Goal: Task Accomplishment & Management: Manage account settings

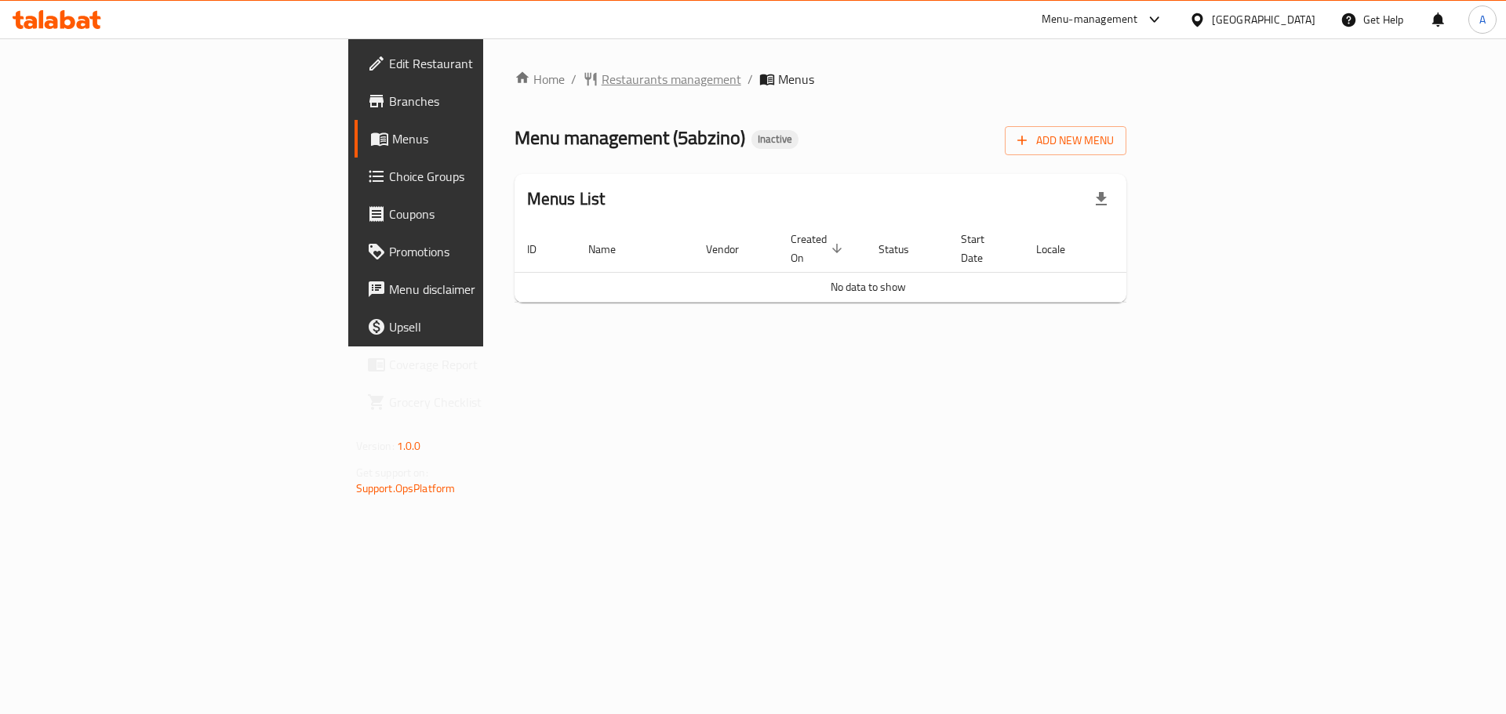
click at [601, 74] on span "Restaurants management" at bounding box center [671, 79] width 140 height 19
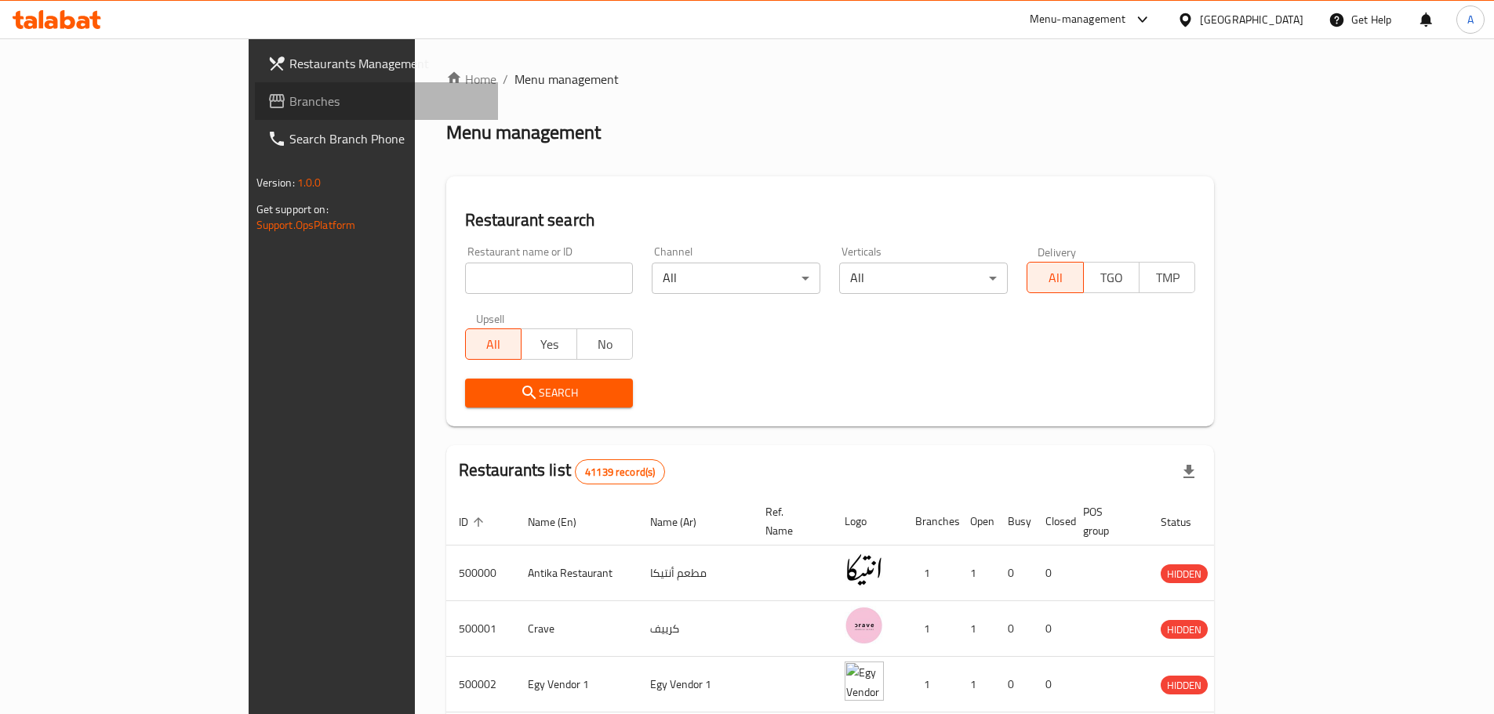
click at [289, 100] on span "Branches" at bounding box center [387, 101] width 196 height 19
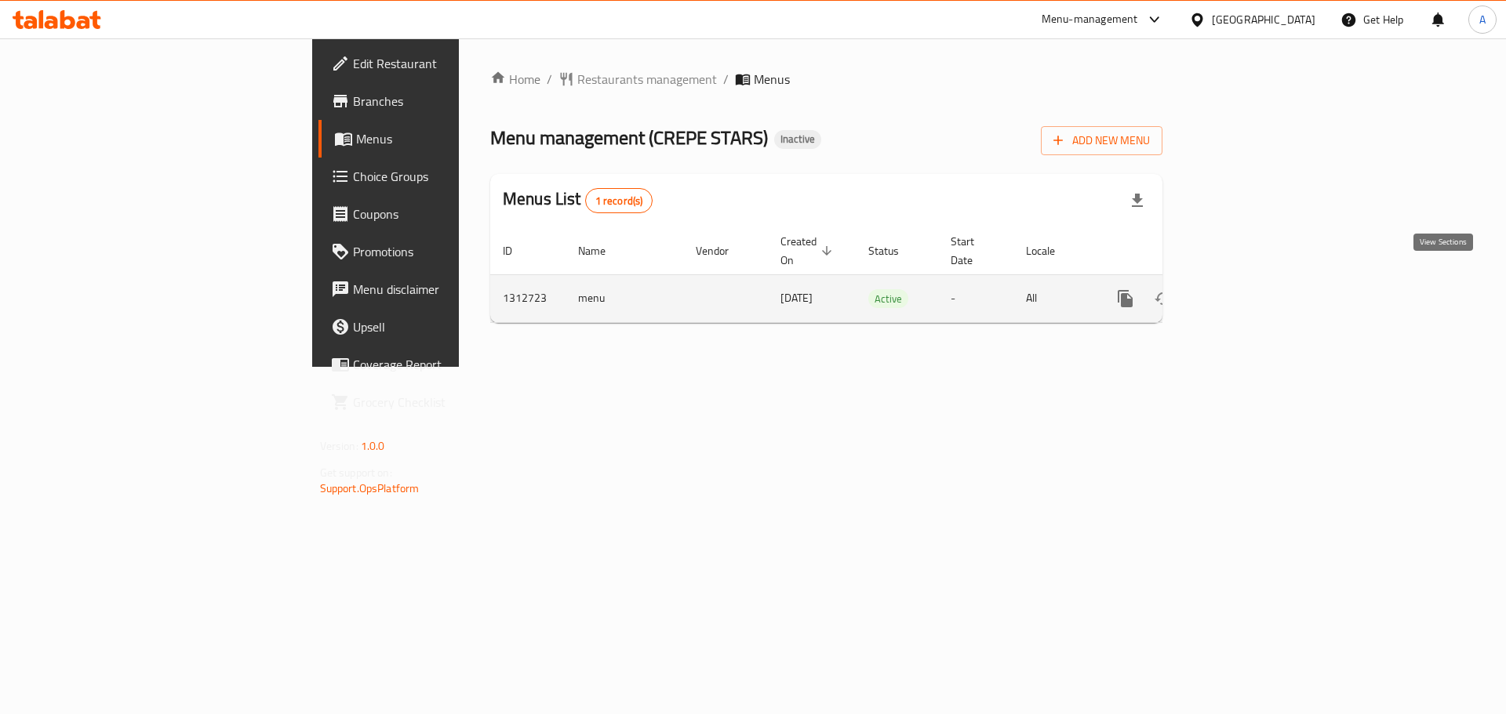
click at [1248, 289] on icon "enhanced table" at bounding box center [1238, 298] width 19 height 19
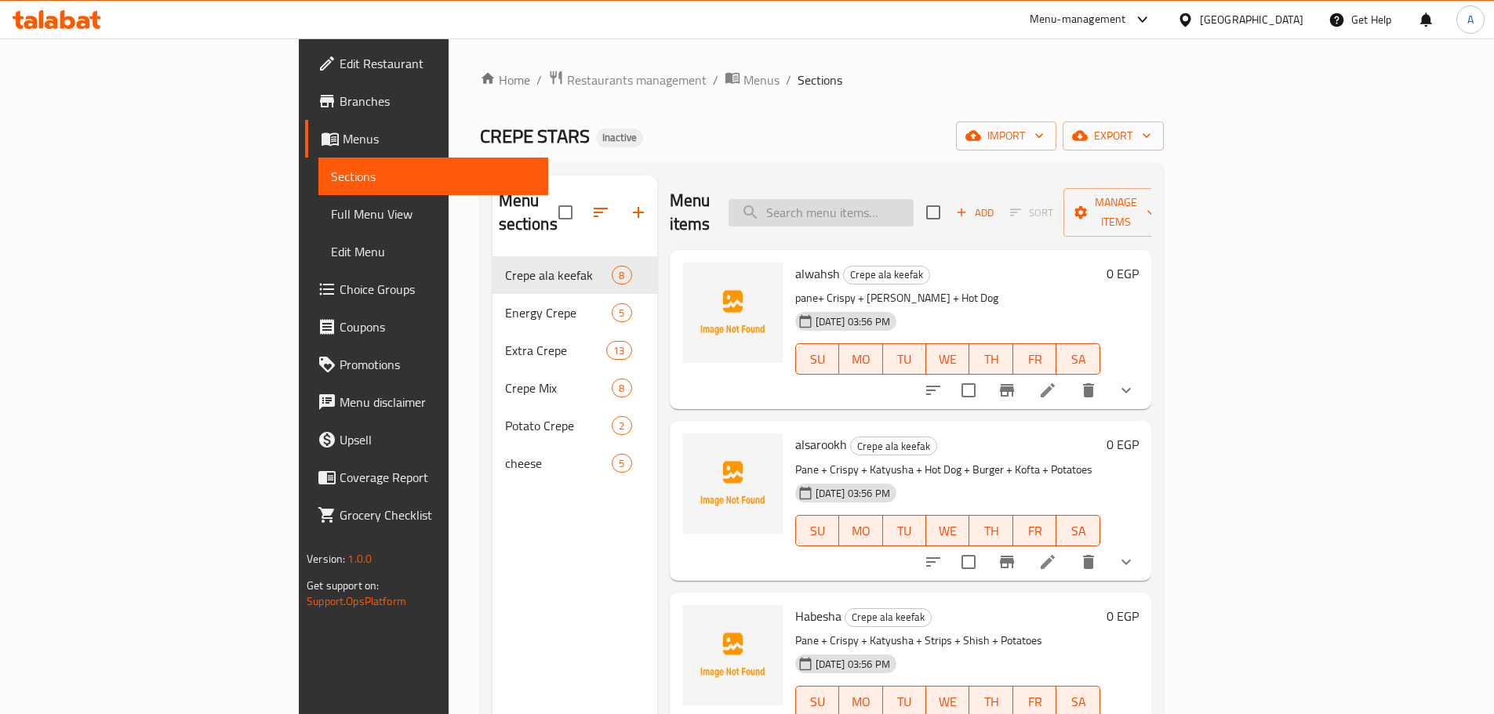
click at [914, 212] on input "search" at bounding box center [821, 212] width 185 height 27
paste input "Texas Sauce"
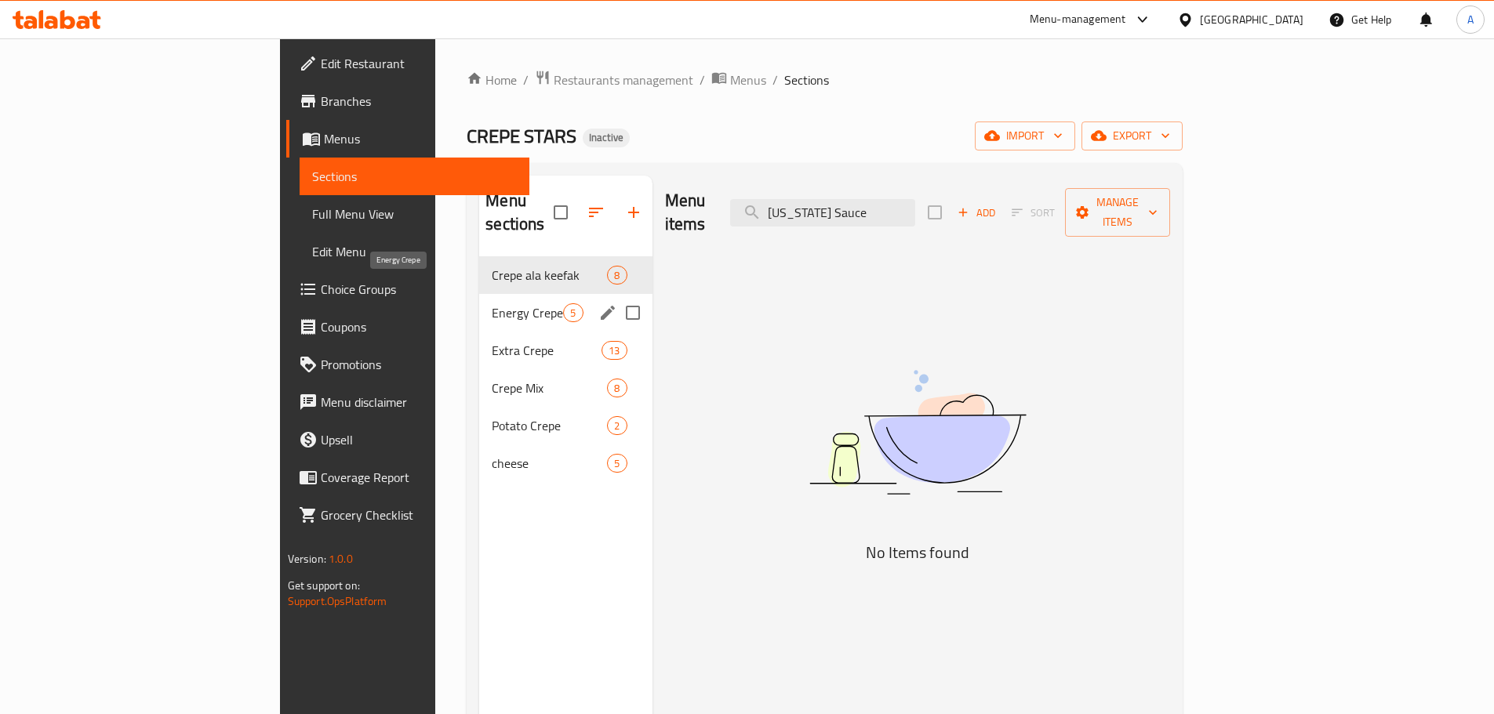
click at [492, 303] on span "Energy Crepe" at bounding box center [527, 312] width 71 height 19
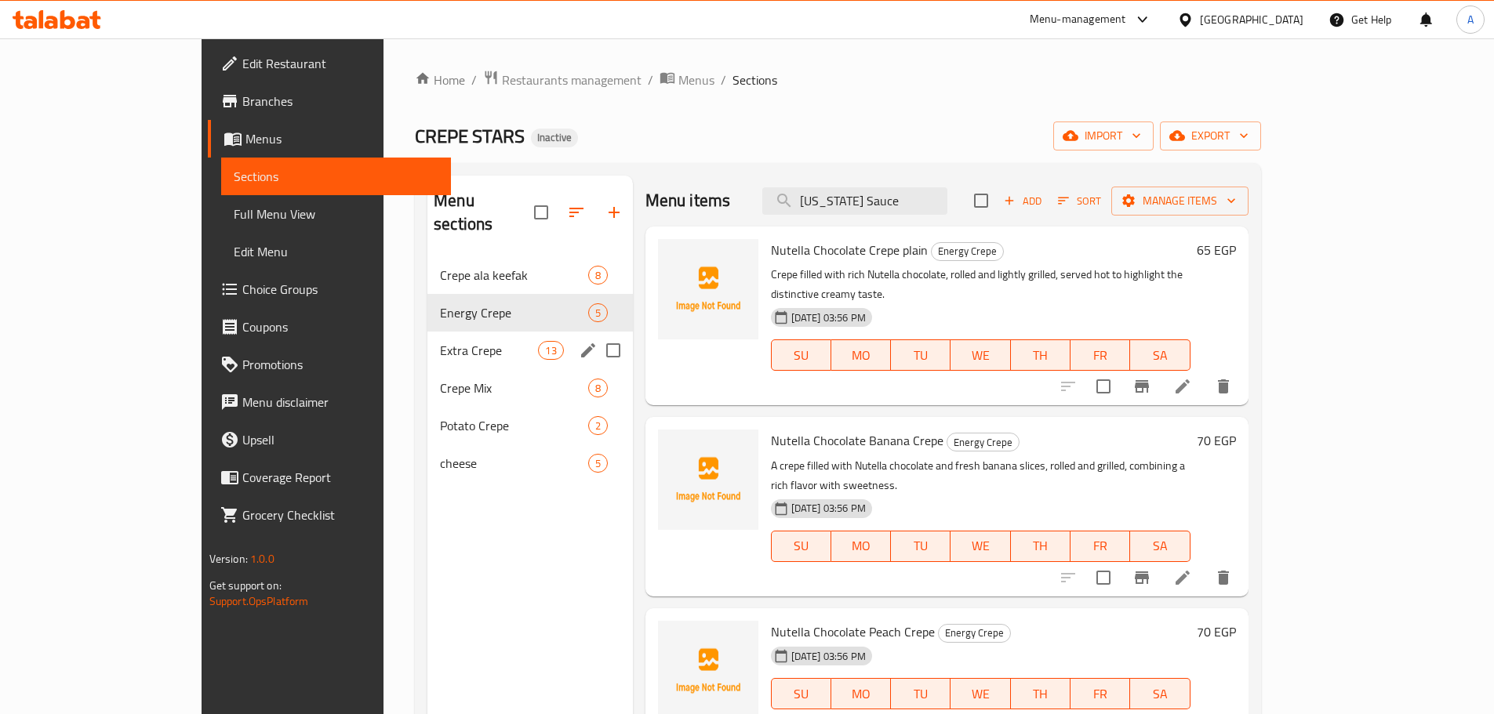
click at [427, 332] on div "Extra Crepe 13" at bounding box center [529, 351] width 205 height 38
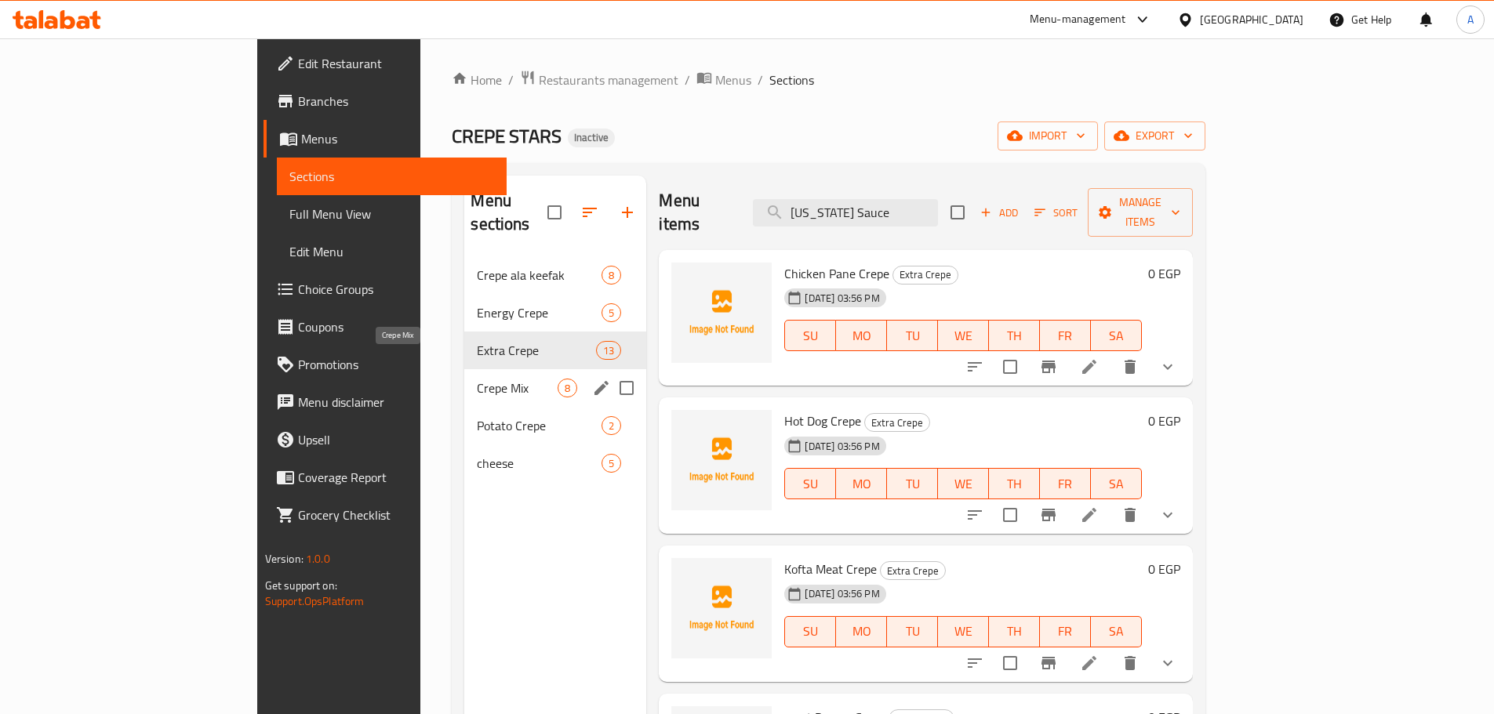
click at [477, 379] on span "Crepe Mix" at bounding box center [517, 388] width 81 height 19
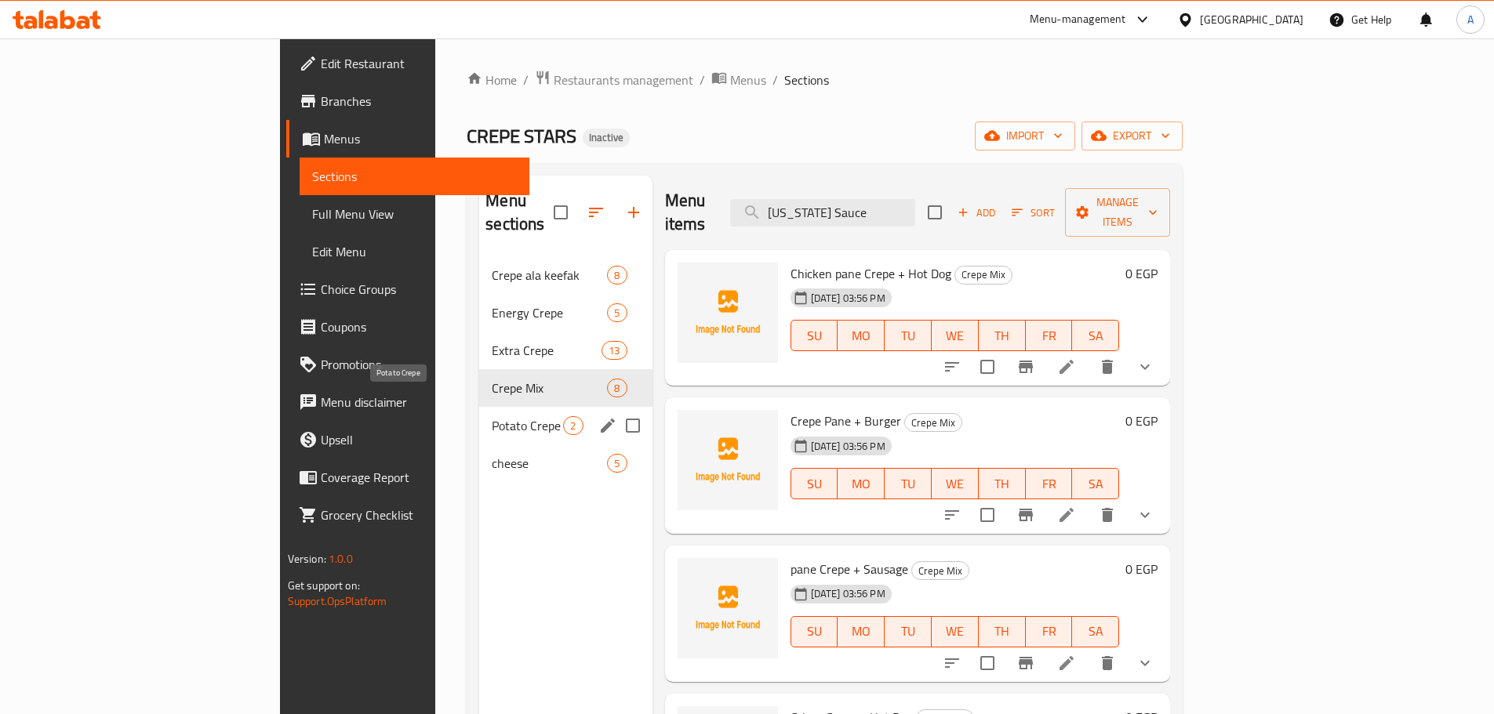
click at [492, 416] on span "Potato Crepe" at bounding box center [527, 425] width 71 height 19
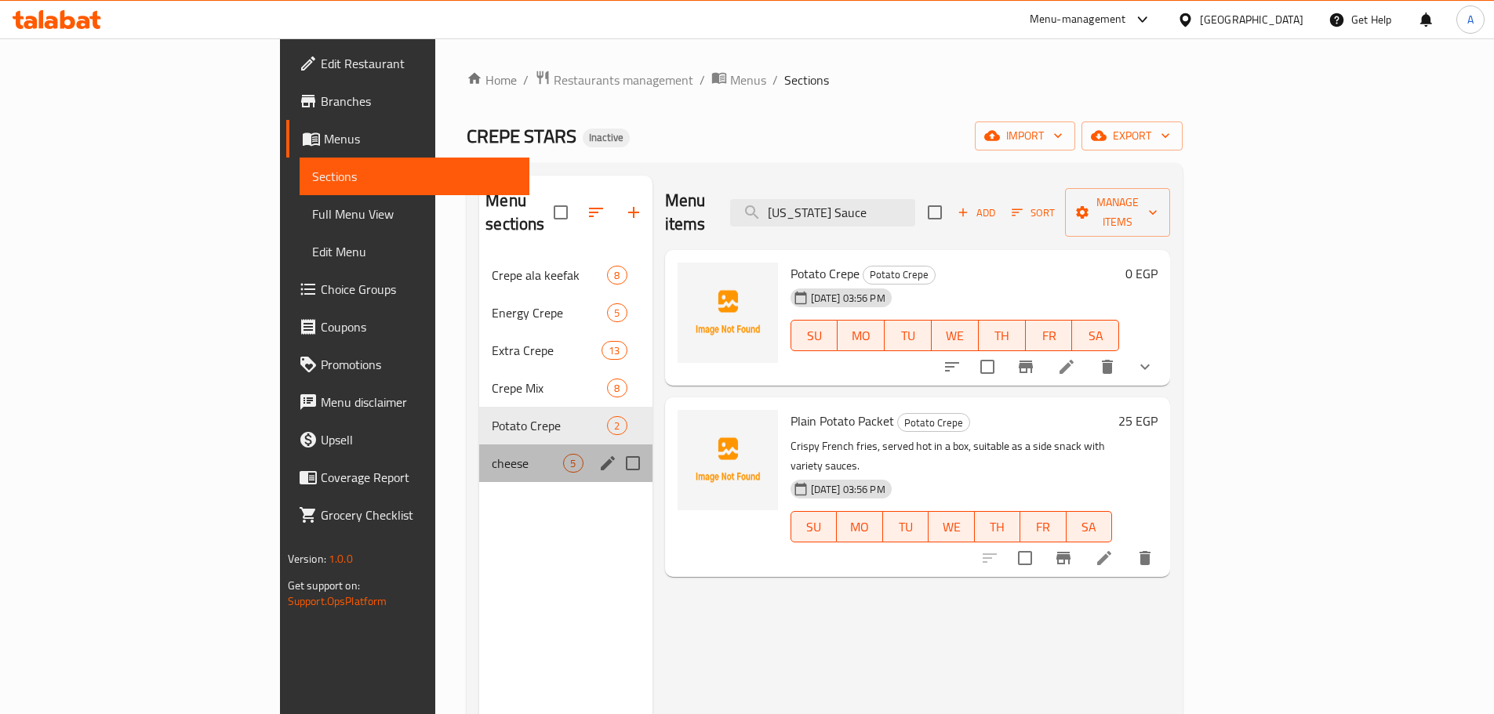
click at [479, 449] on div "cheese 5" at bounding box center [565, 464] width 173 height 38
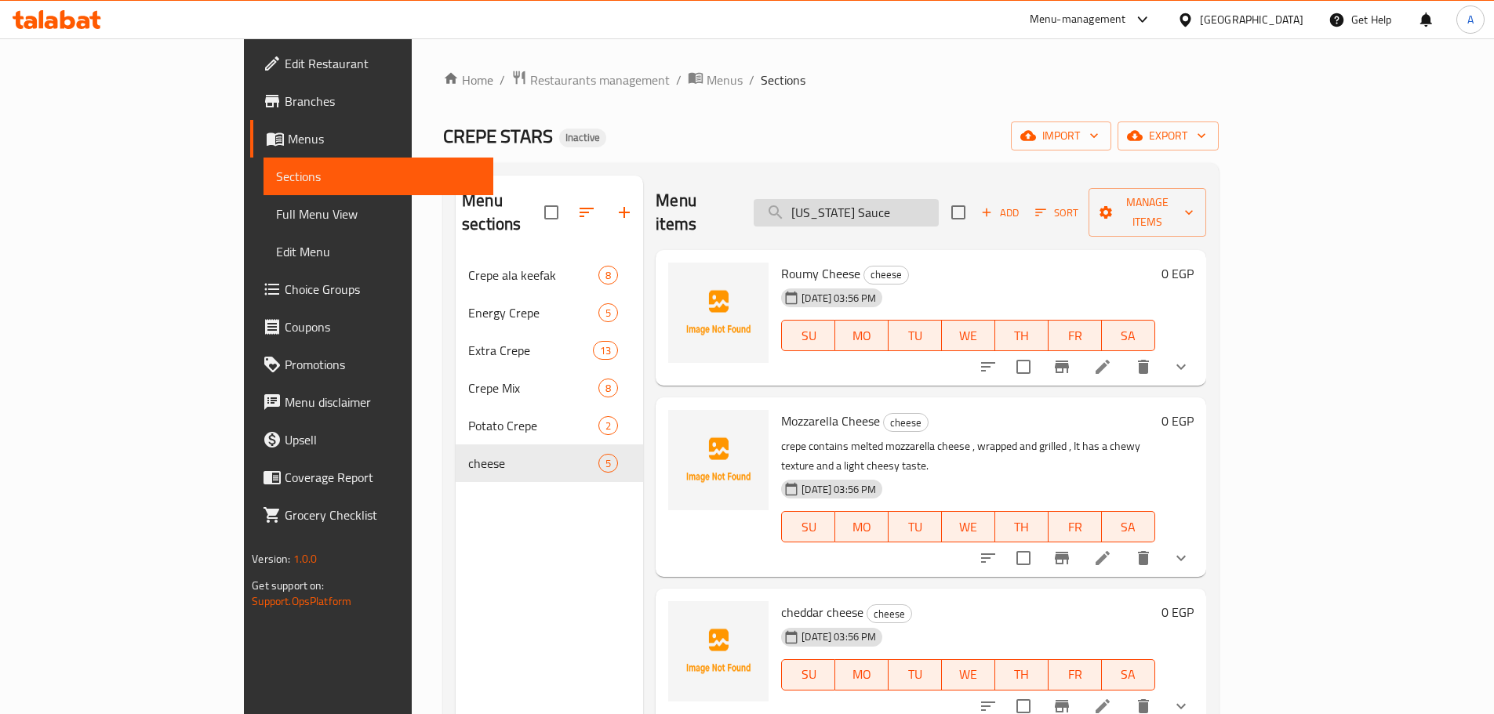
click at [906, 211] on input "Texas Sauce" at bounding box center [846, 212] width 185 height 27
paste input "Ranch"
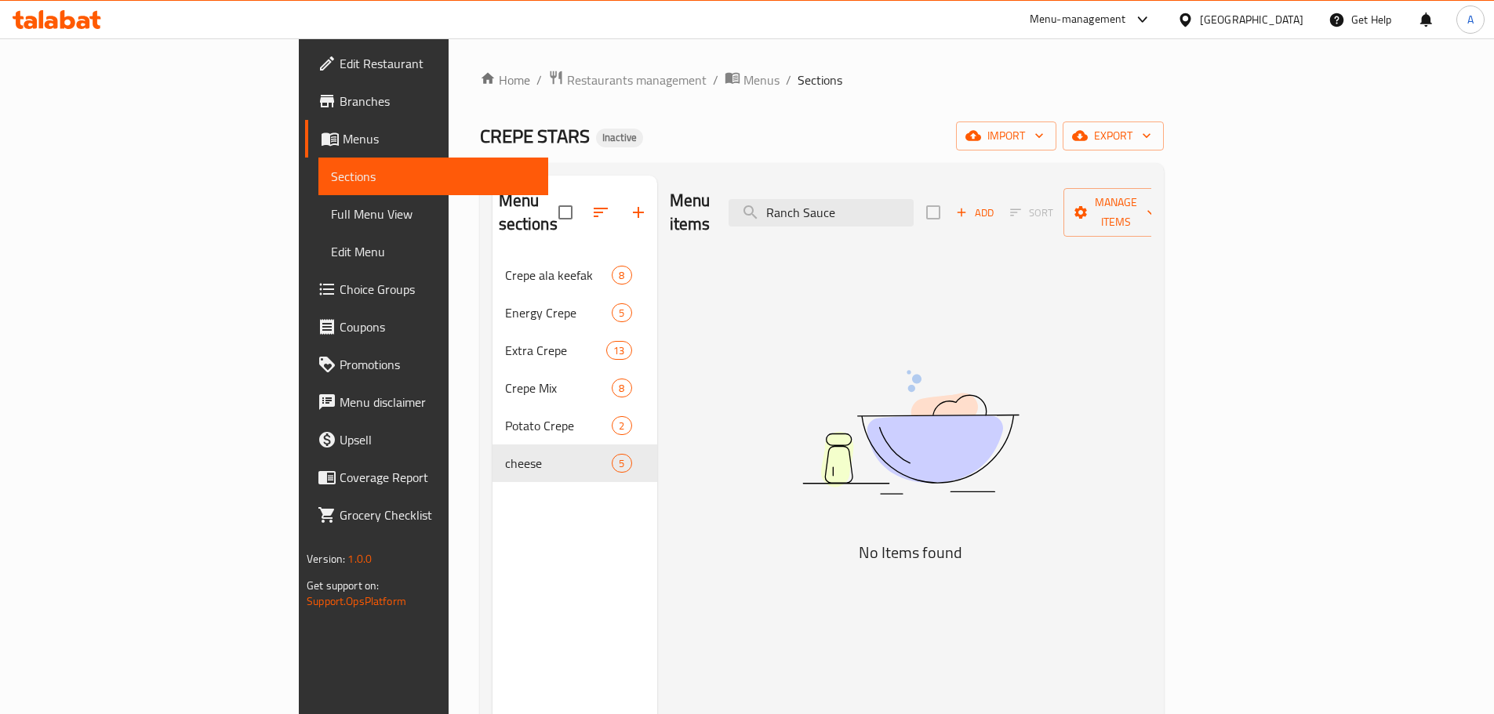
drag, startPoint x: 914, startPoint y: 199, endPoint x: 675, endPoint y: 201, distance: 238.4
click at [675, 201] on div "Menu items Ranch Sauce Add Sort Manage items" at bounding box center [911, 213] width 482 height 74
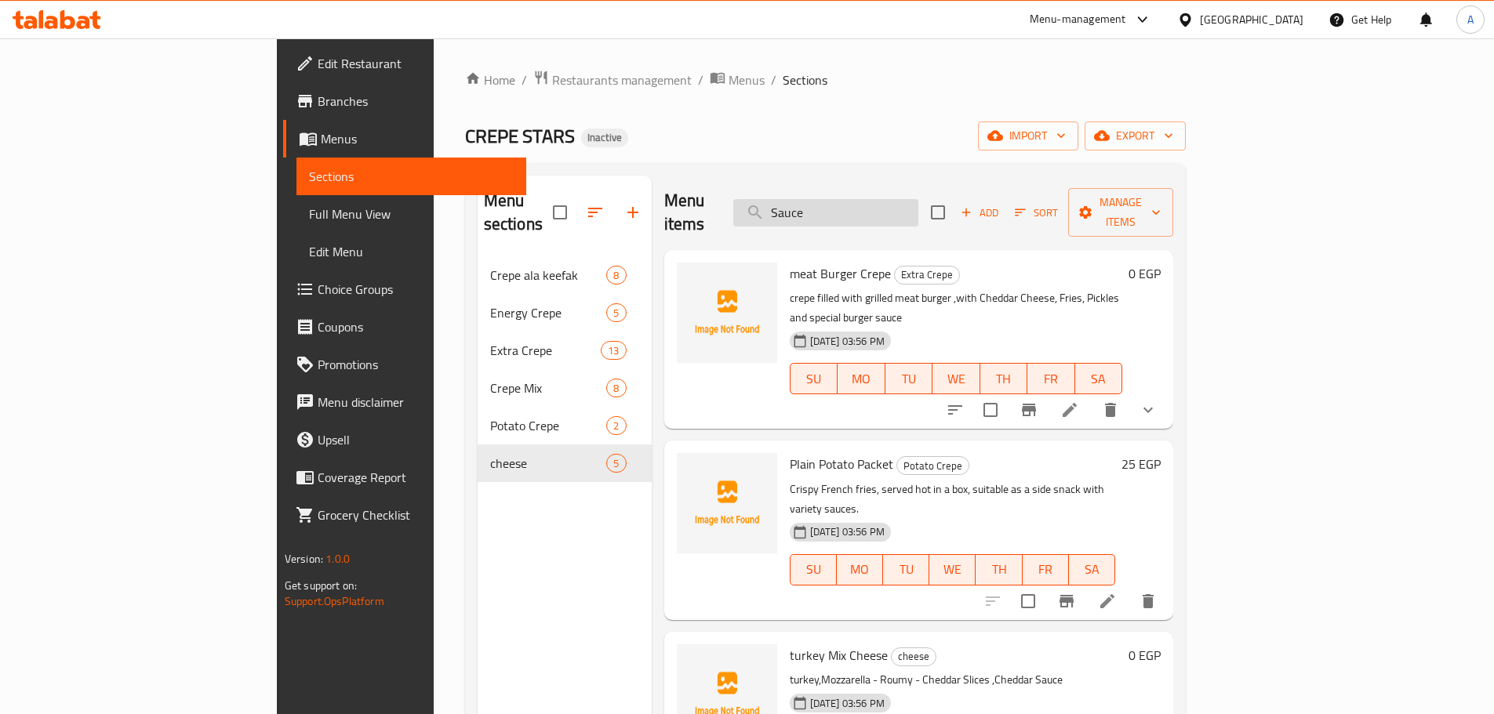
click at [918, 201] on input "Sauce" at bounding box center [825, 212] width 185 height 27
paste input "Cheese"
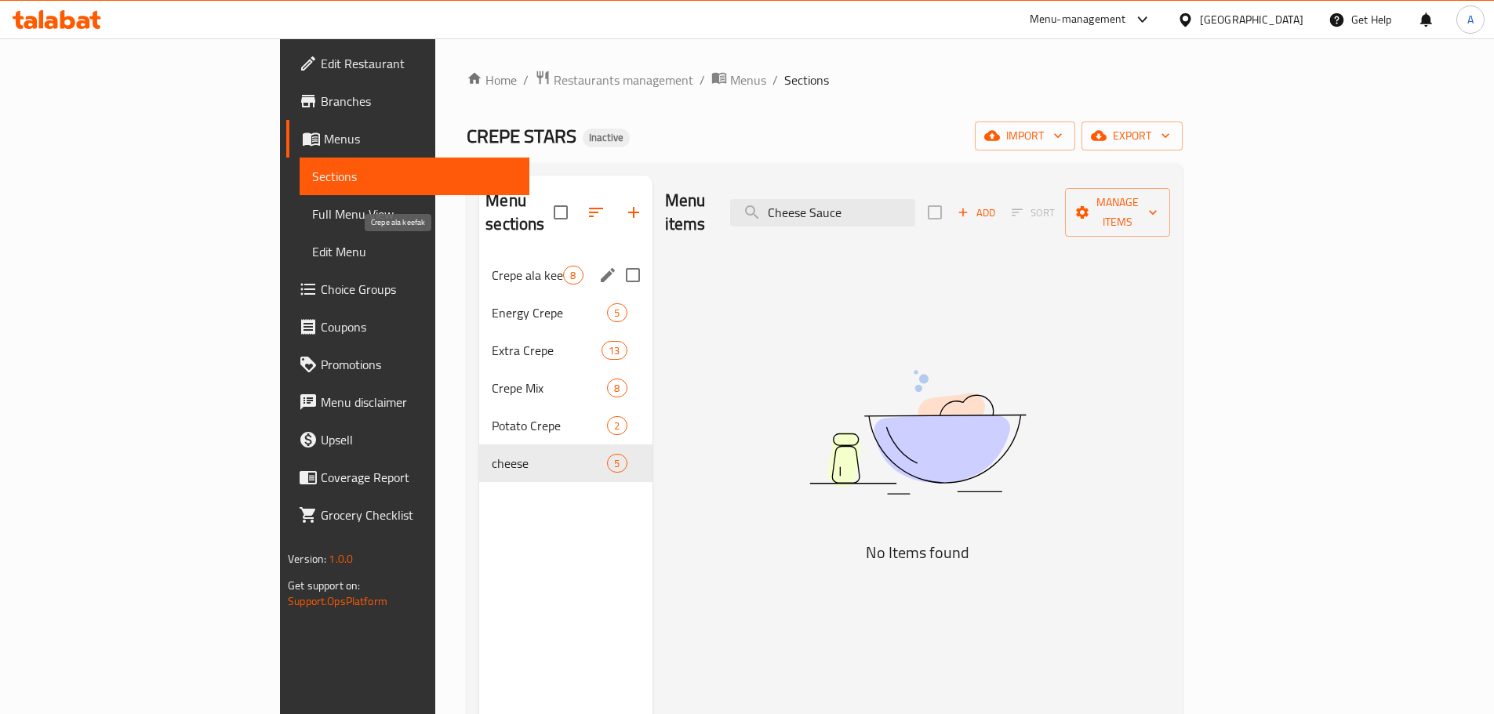
click at [492, 266] on span "Crepe ala keefak" at bounding box center [527, 275] width 71 height 19
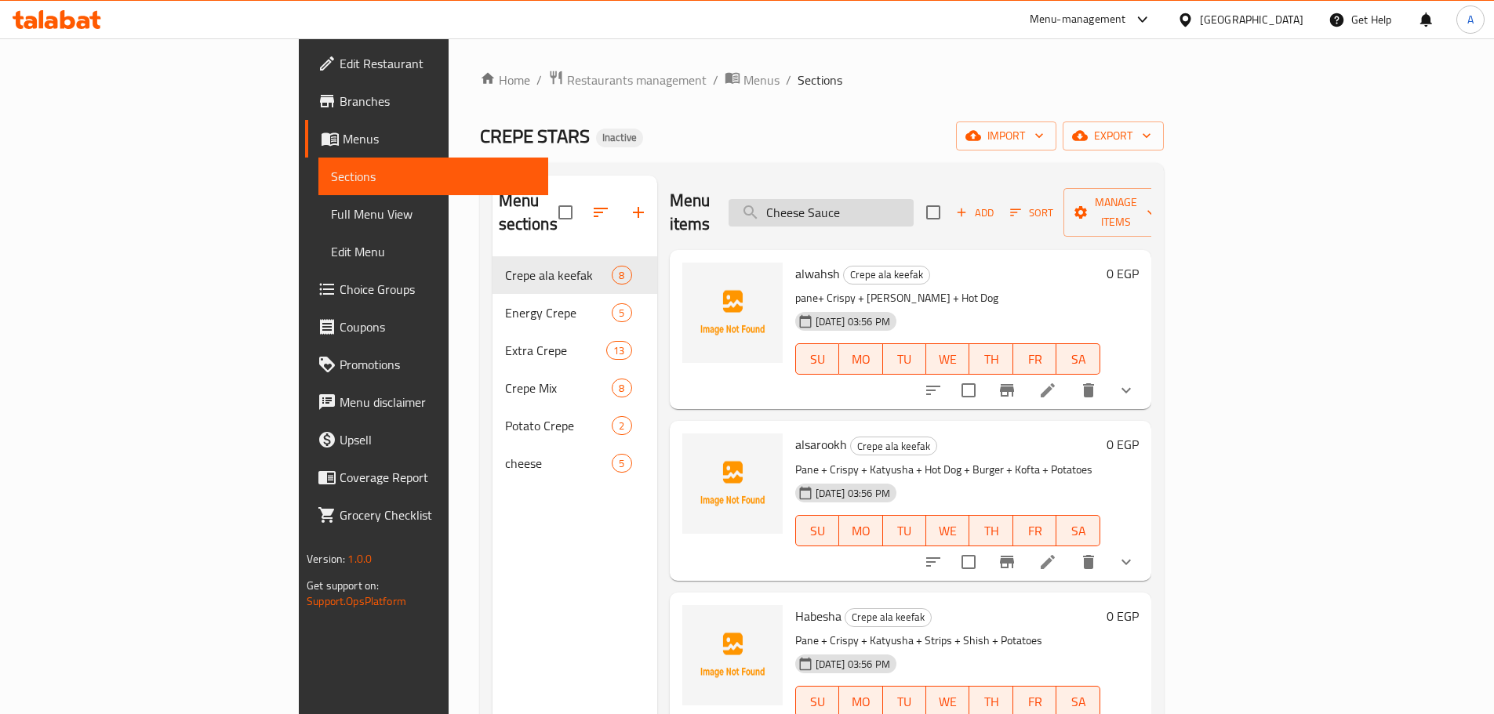
click at [901, 199] on input "Cheese Sauce" at bounding box center [821, 212] width 185 height 27
paste input "الاسد"
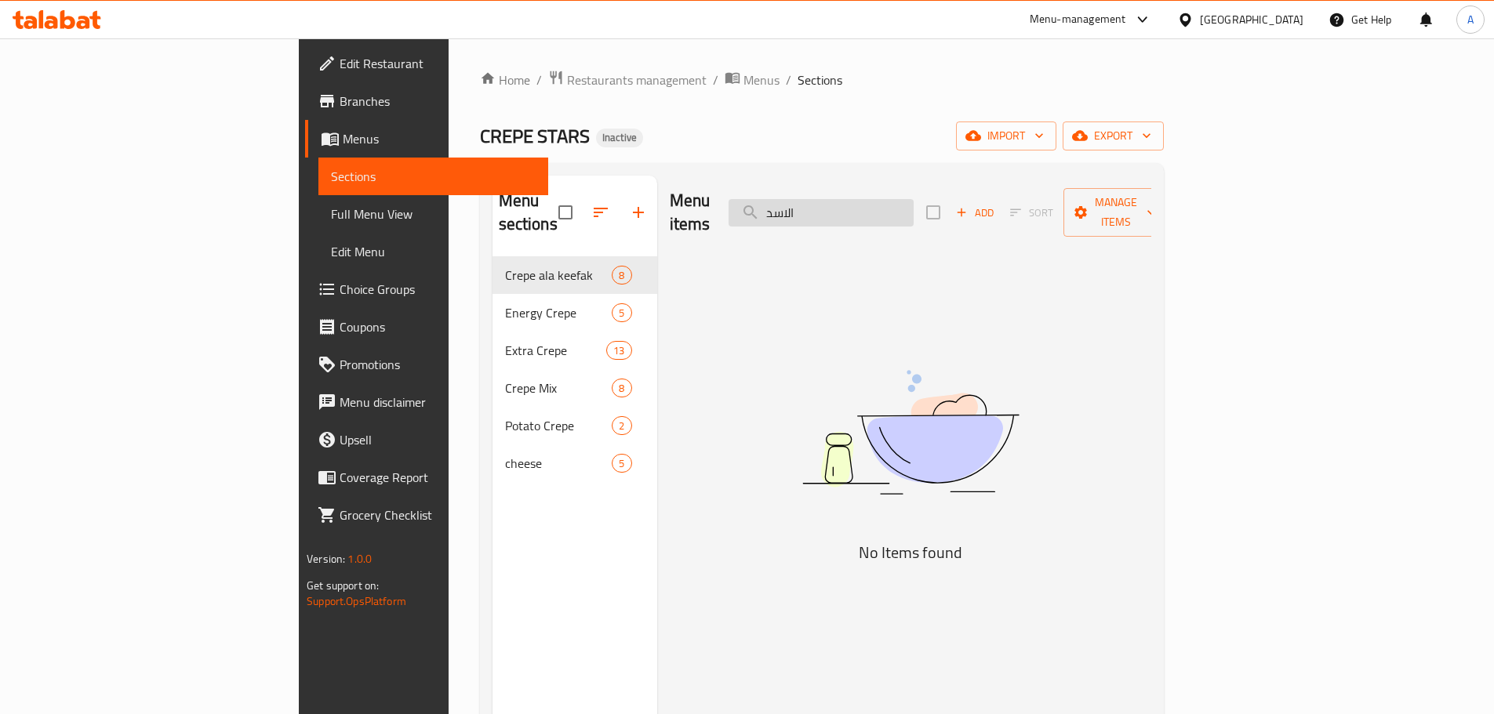
click at [893, 204] on input "الاسد" at bounding box center [821, 212] width 185 height 27
click at [898, 204] on input "الاسد" at bounding box center [821, 212] width 185 height 27
type input "h"
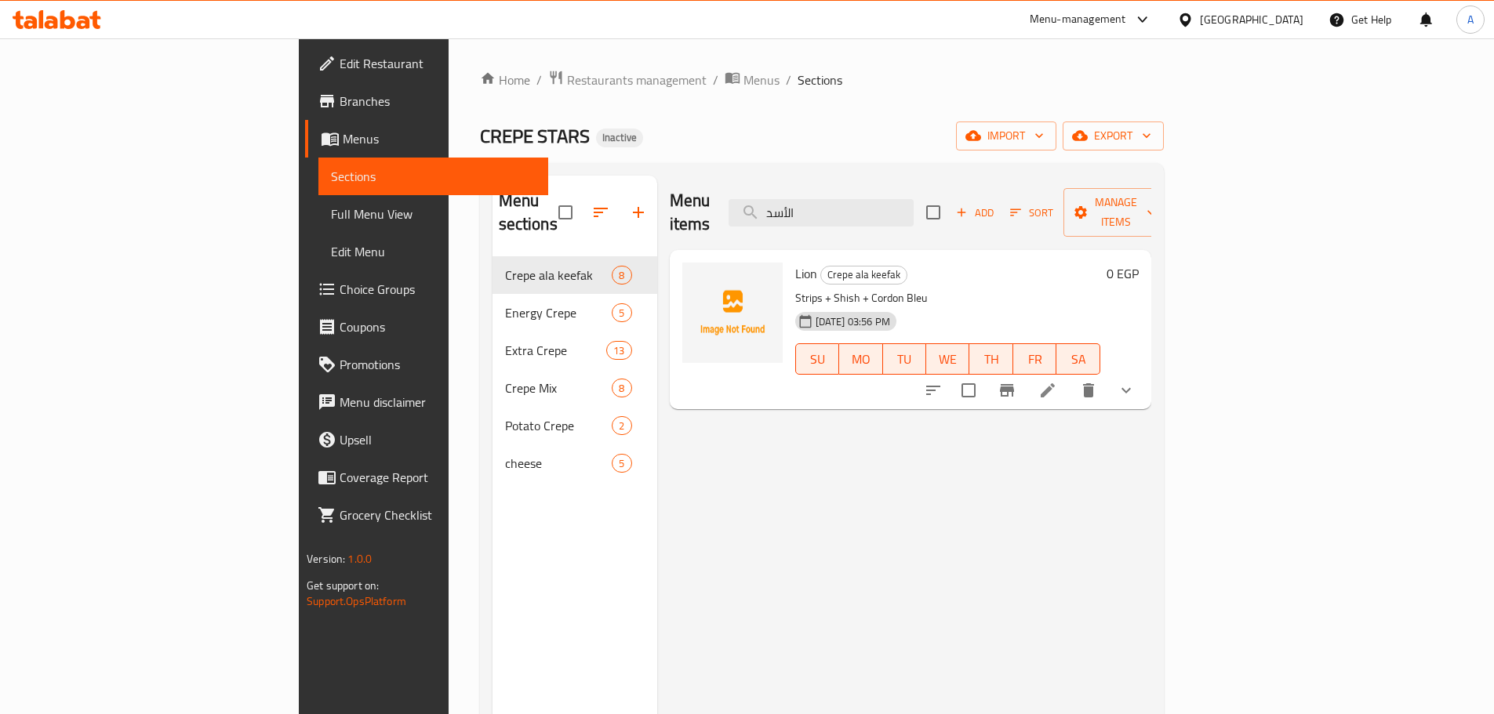
type input "الأسد"
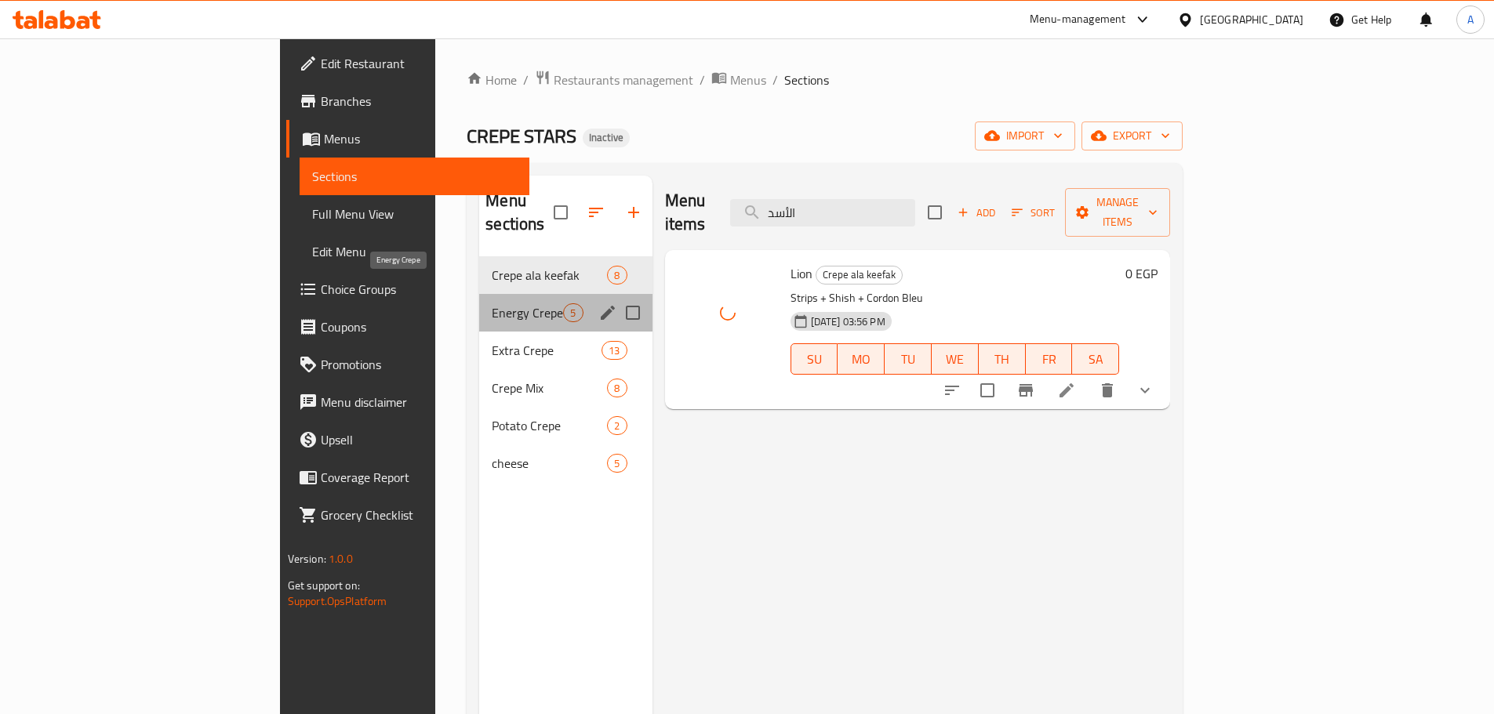
click at [492, 303] on span "Energy Crepe" at bounding box center [527, 312] width 71 height 19
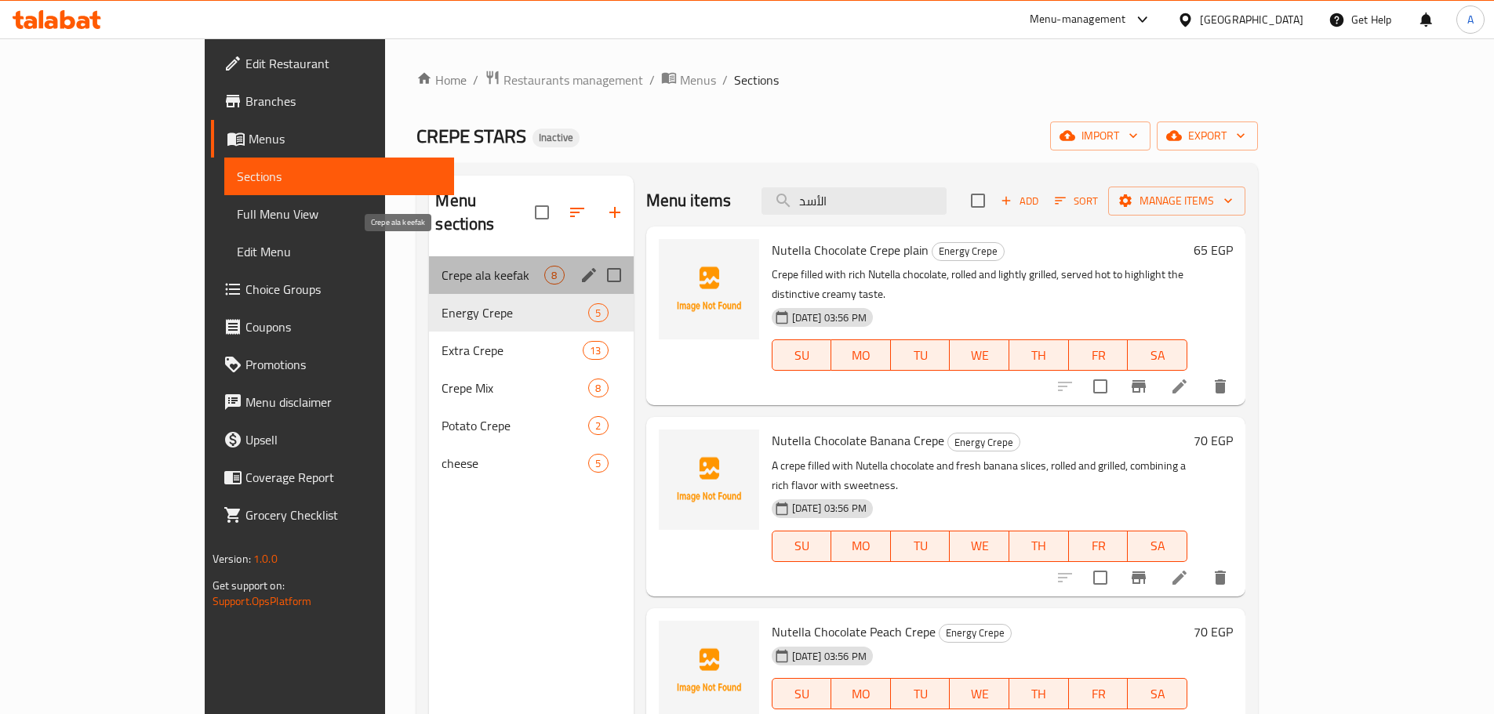
click at [442, 266] on span "Crepe ala keefak" at bounding box center [493, 275] width 103 height 19
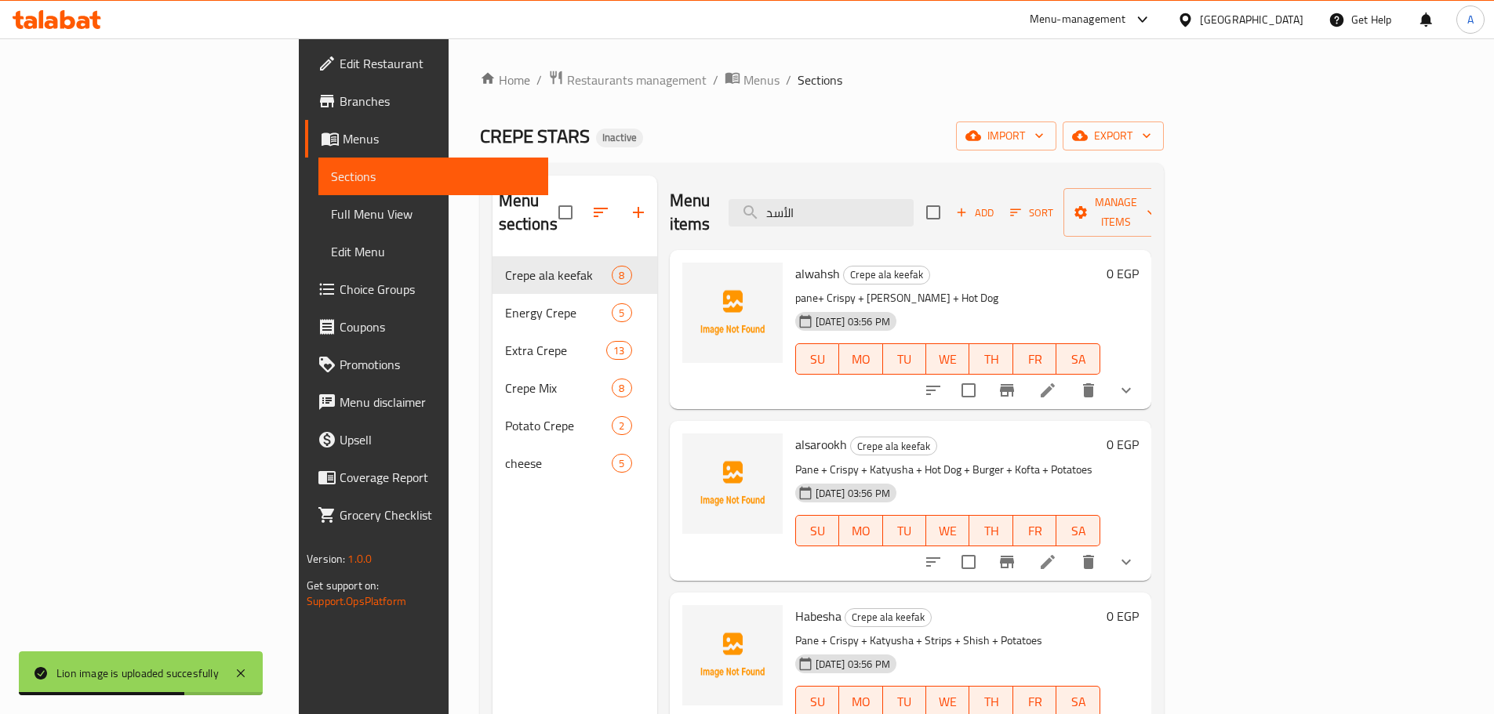
click at [798, 222] on div "Menu items الأسد Add Sort Manage items" at bounding box center [911, 213] width 482 height 74
drag, startPoint x: 769, startPoint y: 234, endPoint x: 663, endPoint y: 278, distance: 114.2
click at [663, 278] on div "Menu items الأسد Add Sort Manage items alwahsh Crepe ala keefak pane+ Crispy + …" at bounding box center [904, 533] width 494 height 714
click at [773, 128] on div "CREPE STARS Inactive import export" at bounding box center [822, 136] width 684 height 29
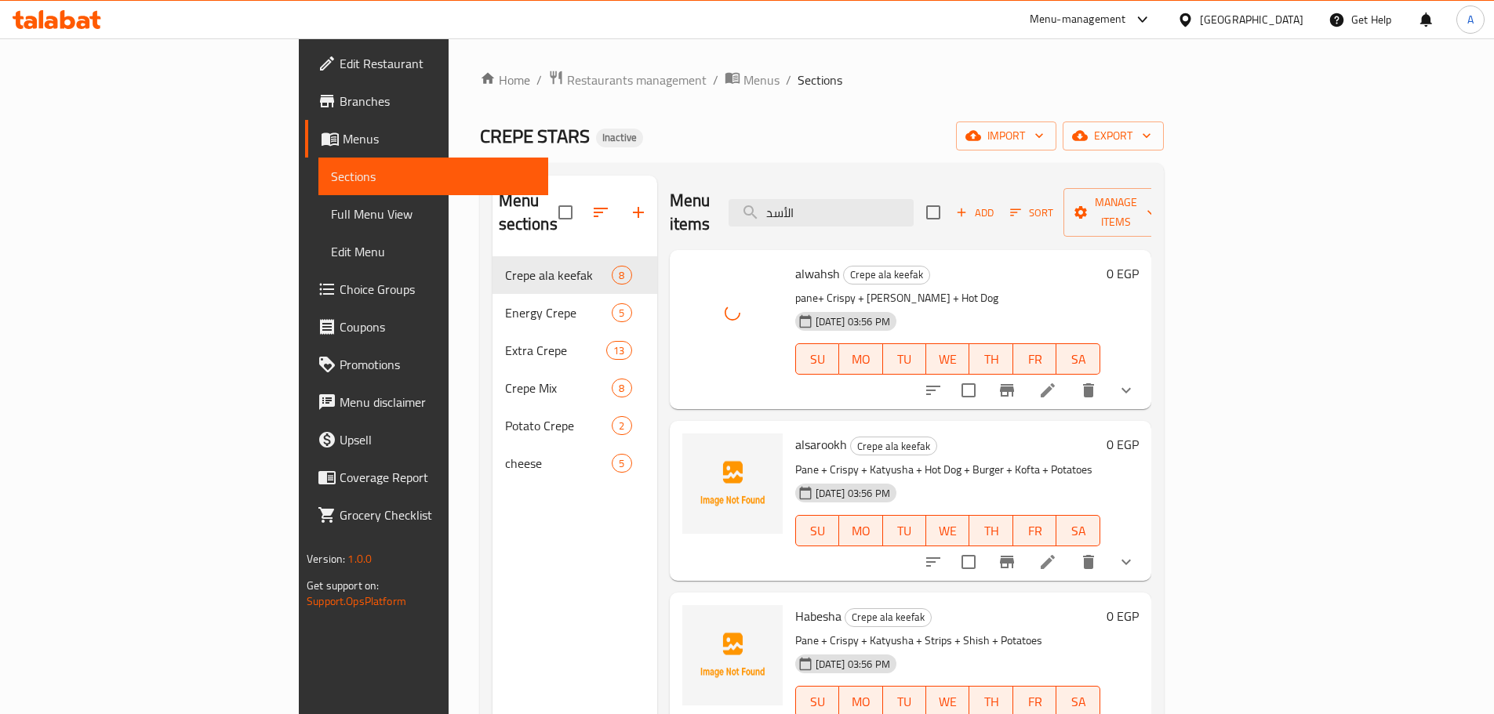
click at [841, 122] on div "CREPE STARS Inactive import export" at bounding box center [822, 136] width 684 height 29
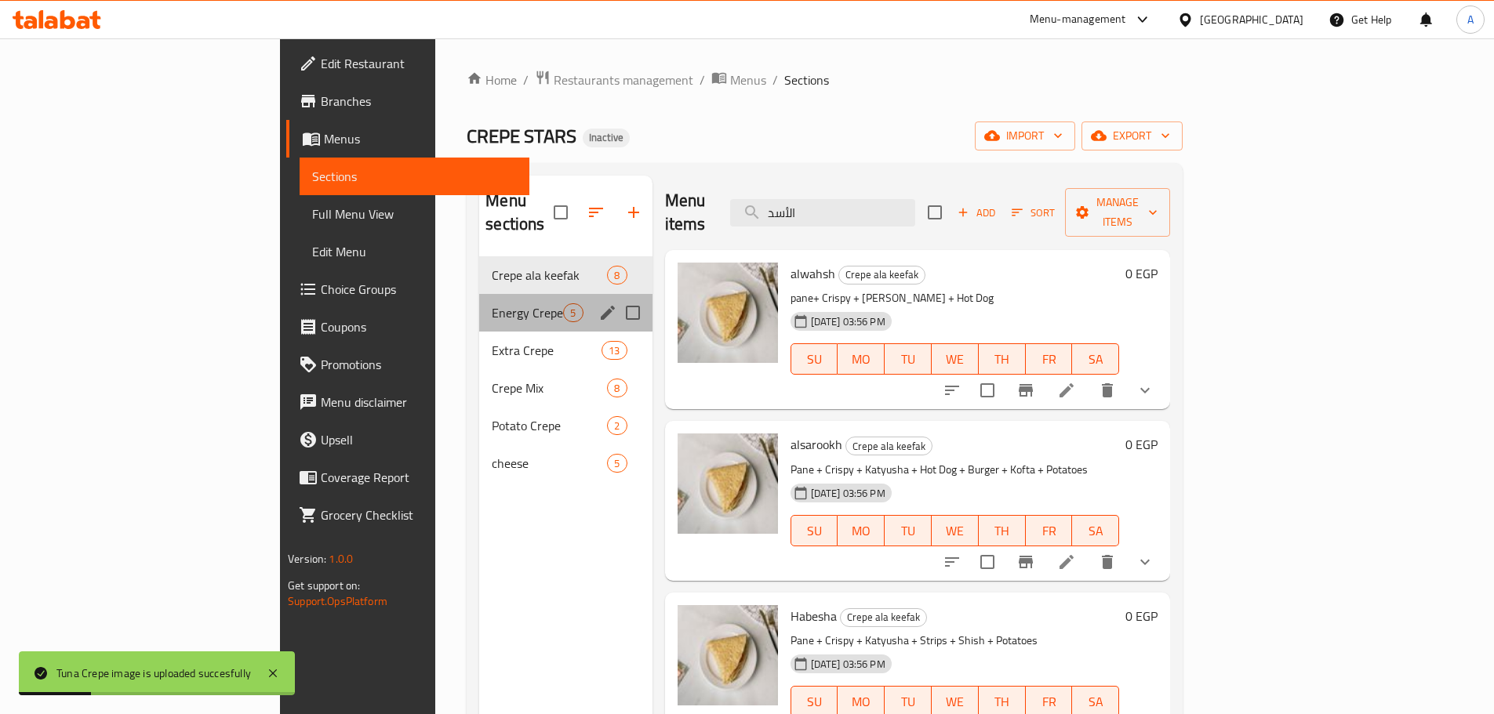
click at [479, 294] on div "Energy Crepe 5" at bounding box center [565, 313] width 173 height 38
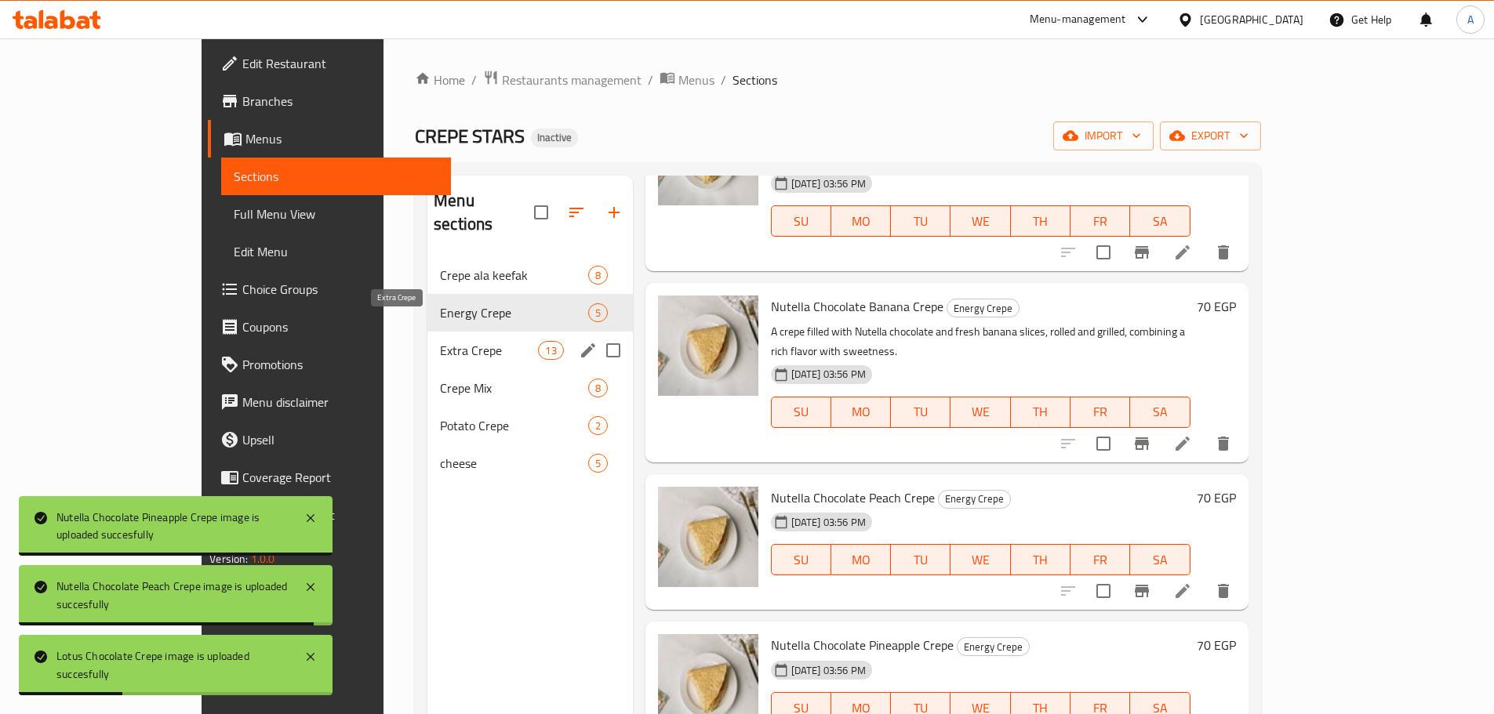
click at [440, 341] on span "Extra Crepe" at bounding box center [489, 350] width 98 height 19
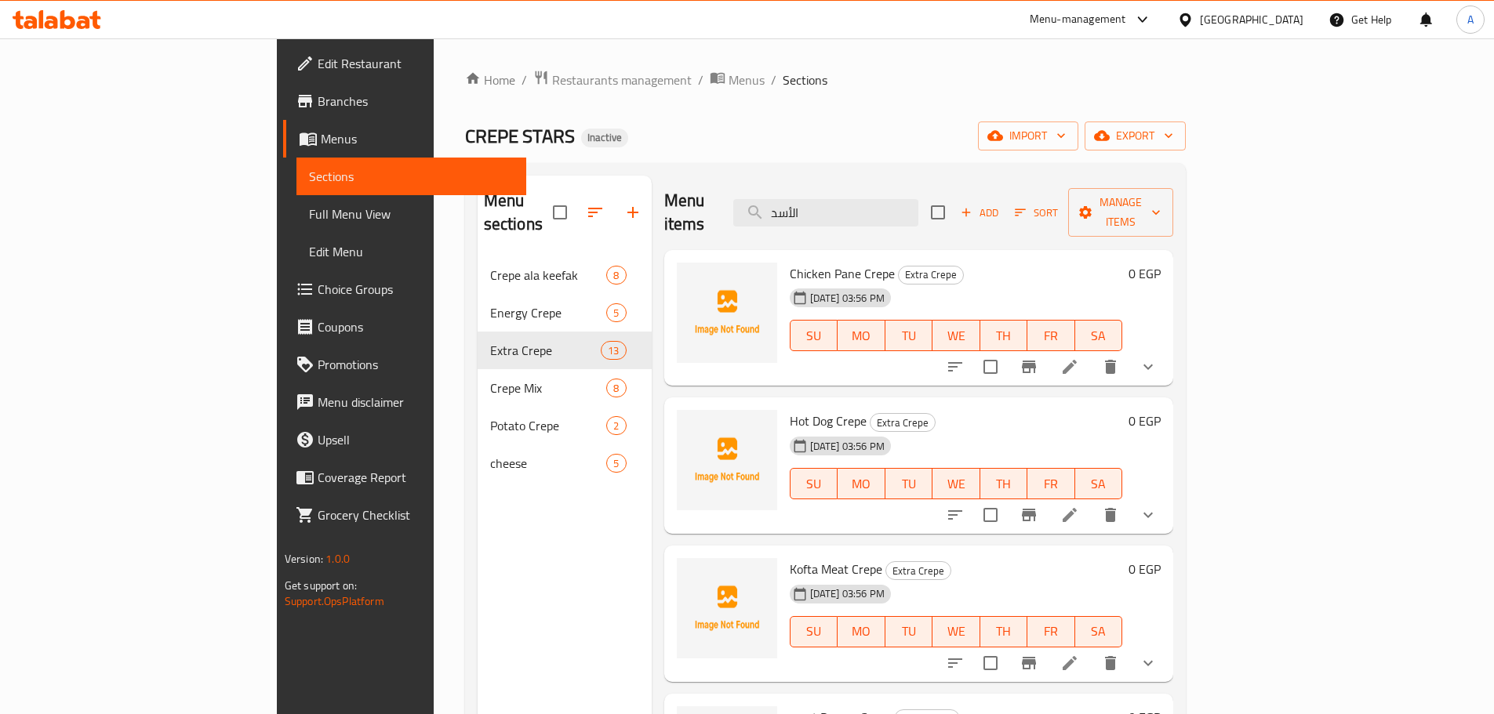
click at [811, 151] on div "Home / Restaurants management / Menus / Sections CREPE STARS Inactive import ex…" at bounding box center [825, 486] width 721 height 833
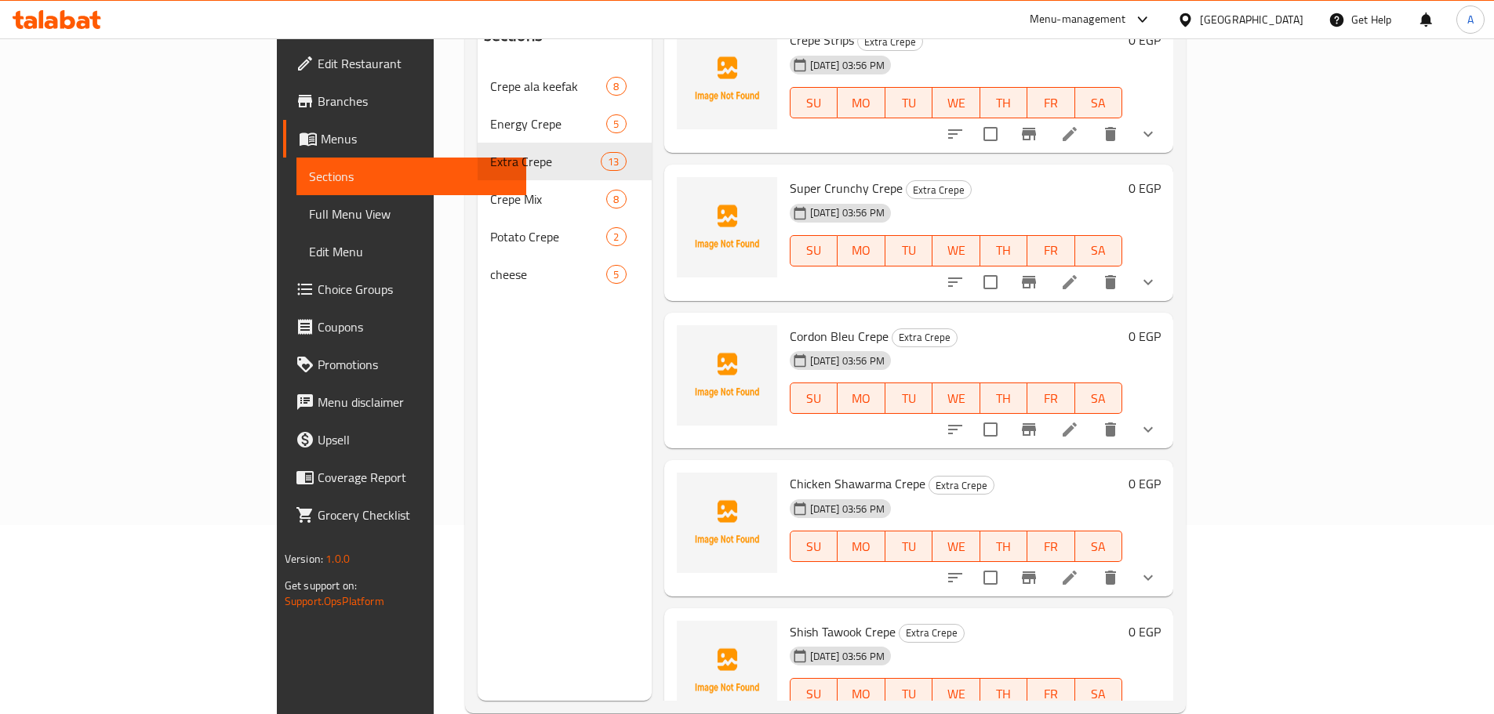
scroll to position [220, 0]
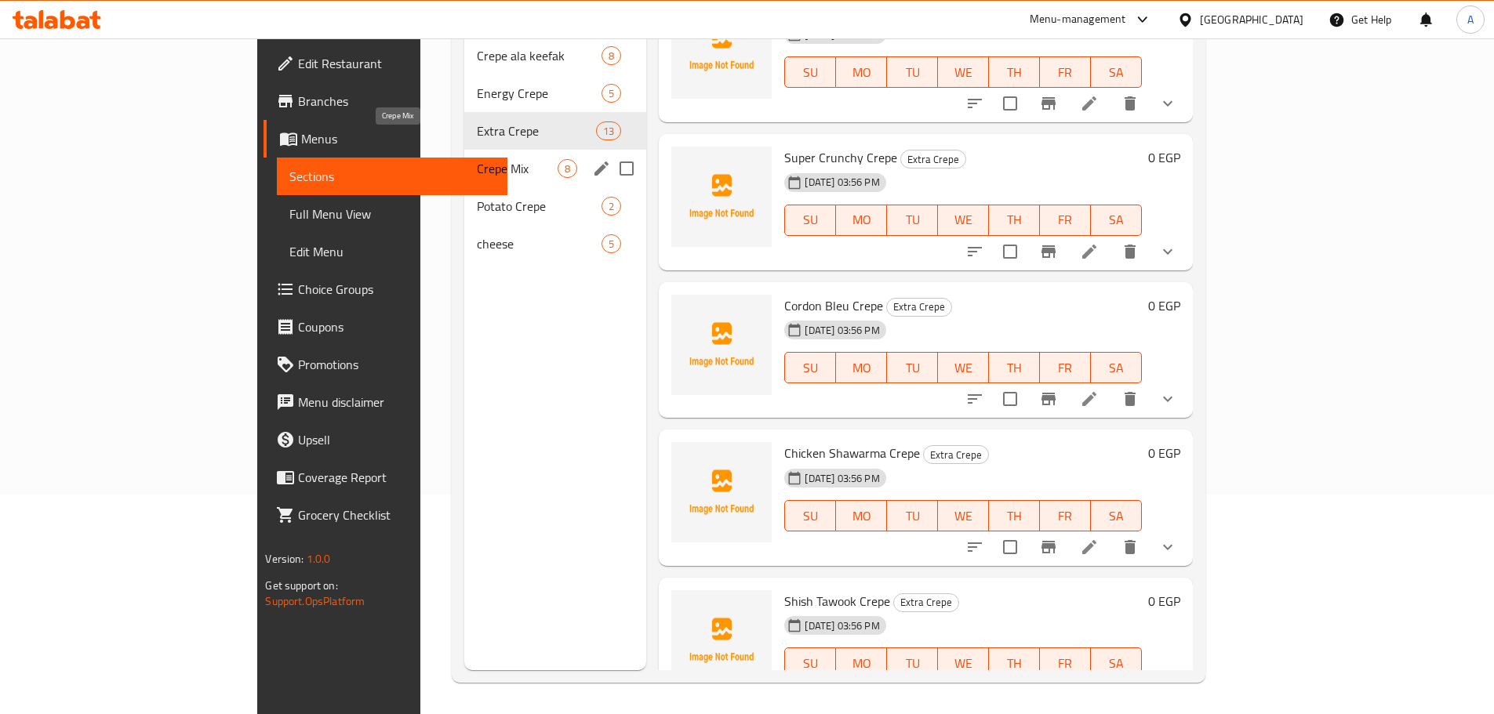
click at [477, 159] on span "Crepe Mix" at bounding box center [517, 168] width 81 height 19
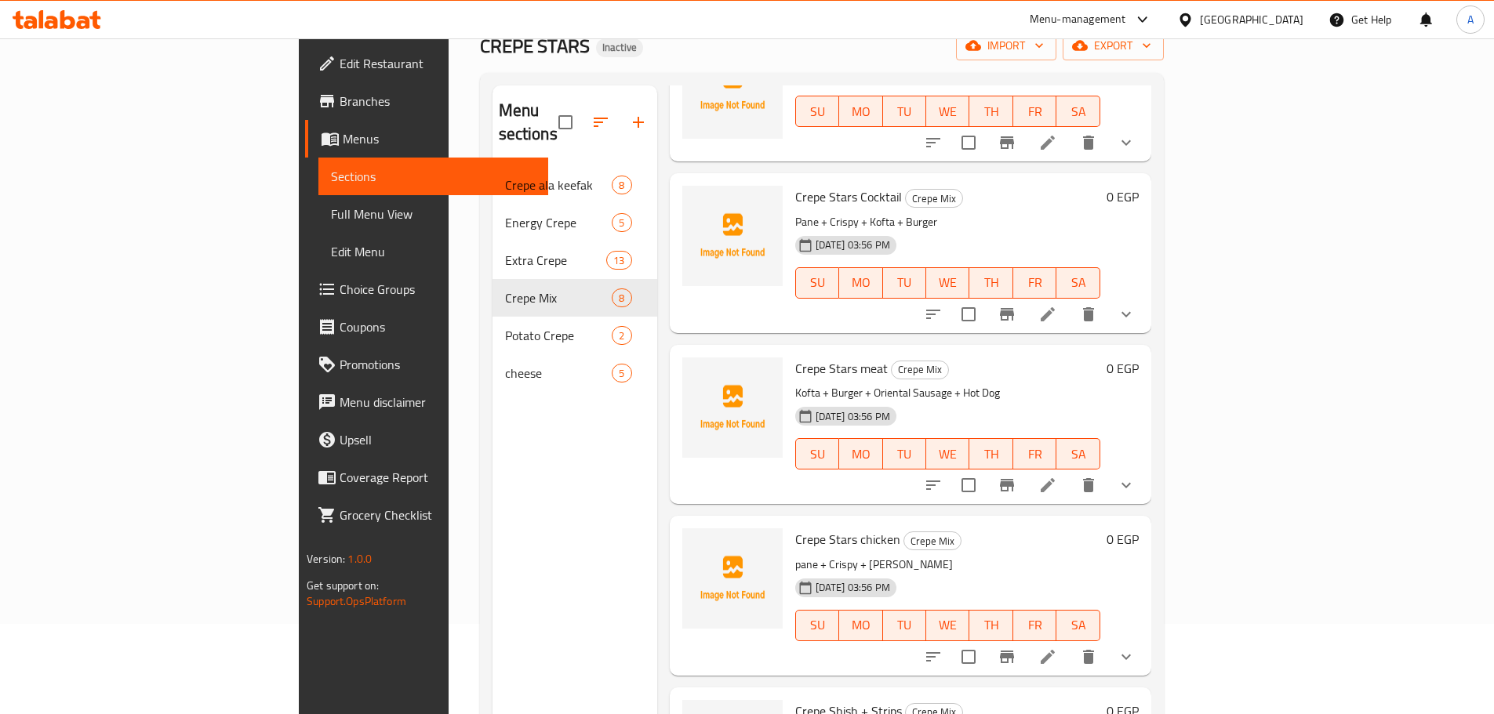
scroll to position [220, 0]
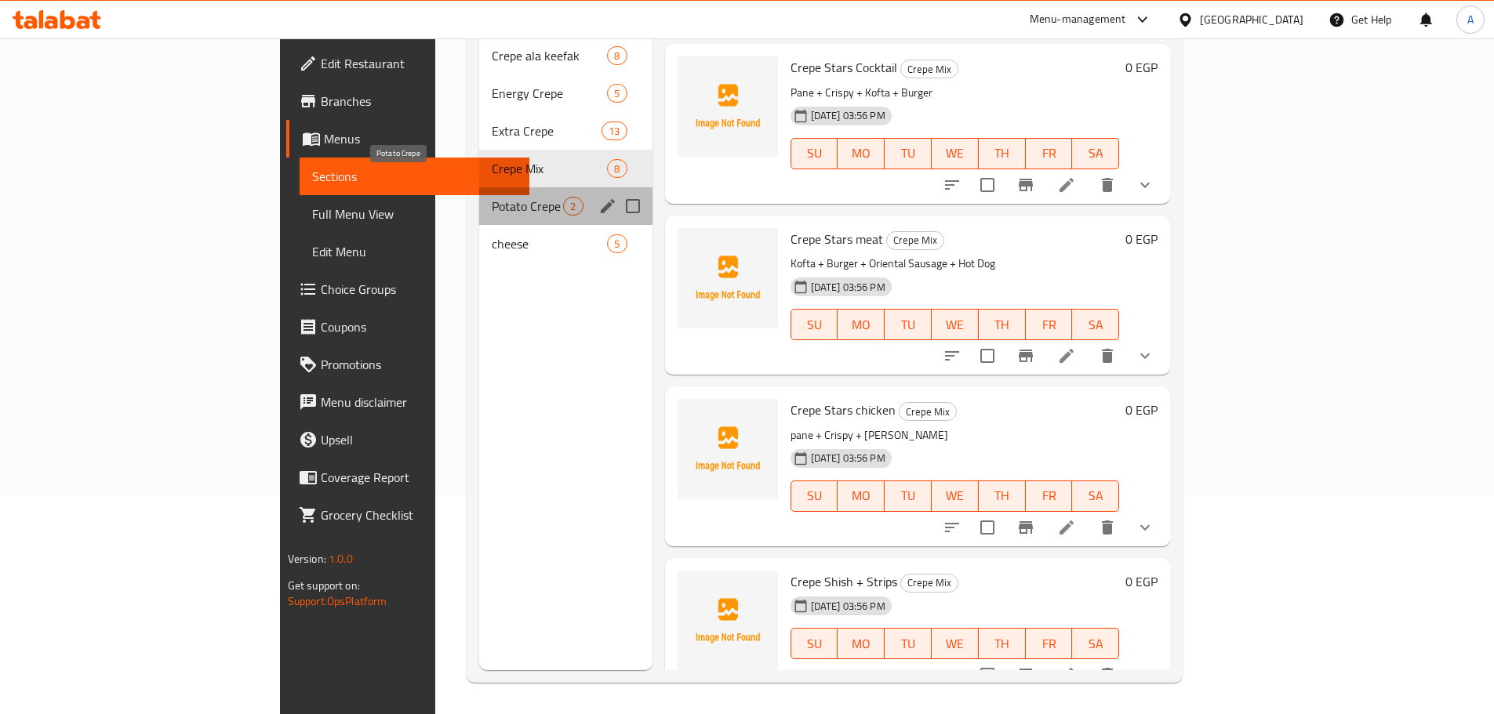
click at [492, 197] on span "Potato Crepe" at bounding box center [527, 206] width 71 height 19
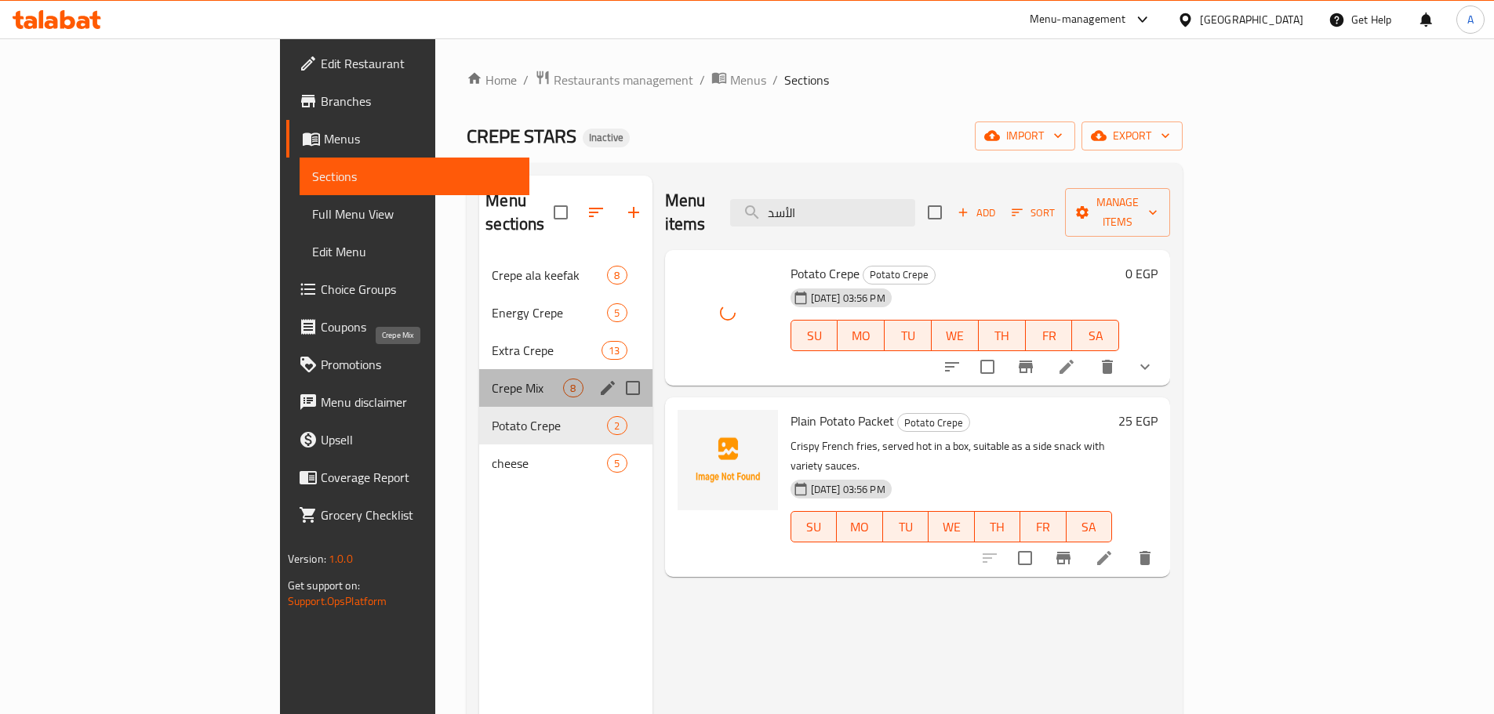
click at [492, 379] on span "Crepe Mix" at bounding box center [527, 388] width 71 height 19
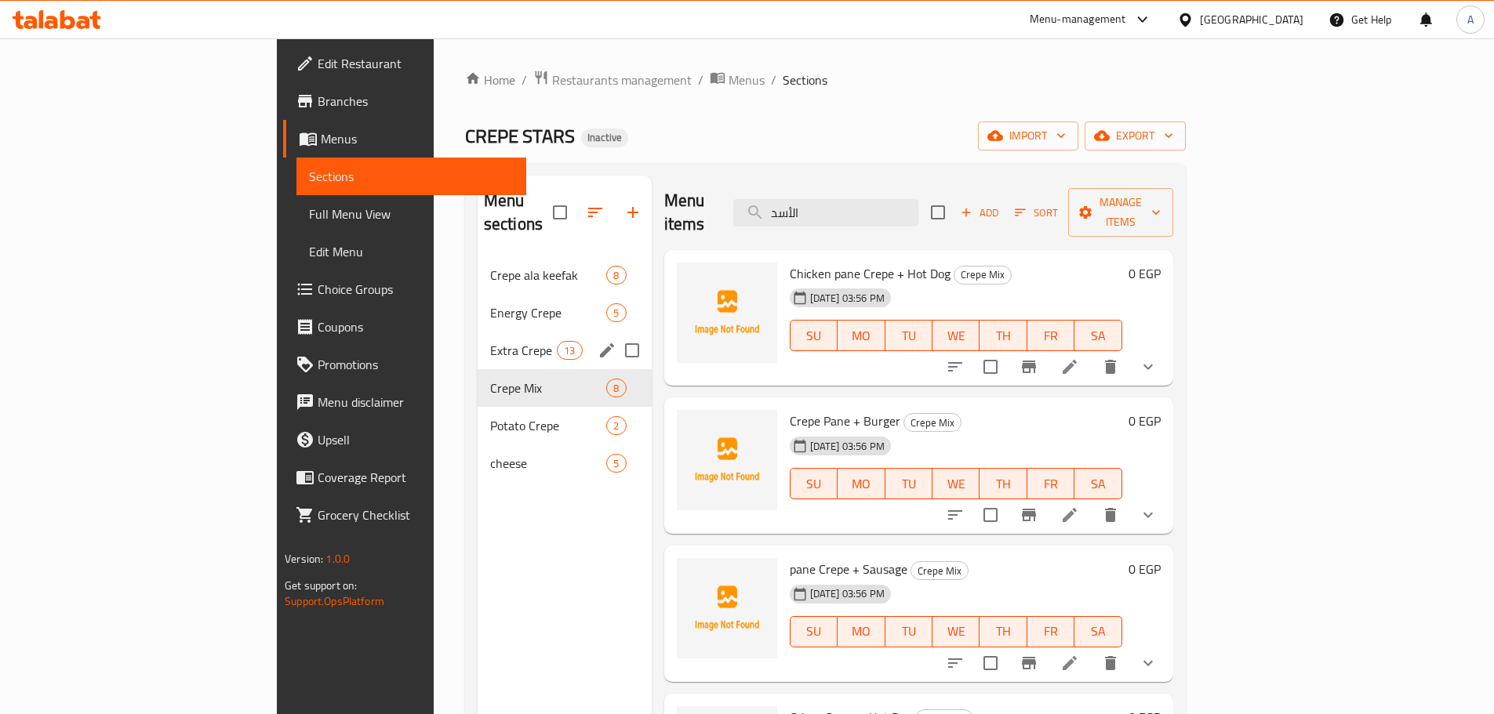
click at [478, 332] on div "Extra Crepe 13" at bounding box center [565, 351] width 174 height 38
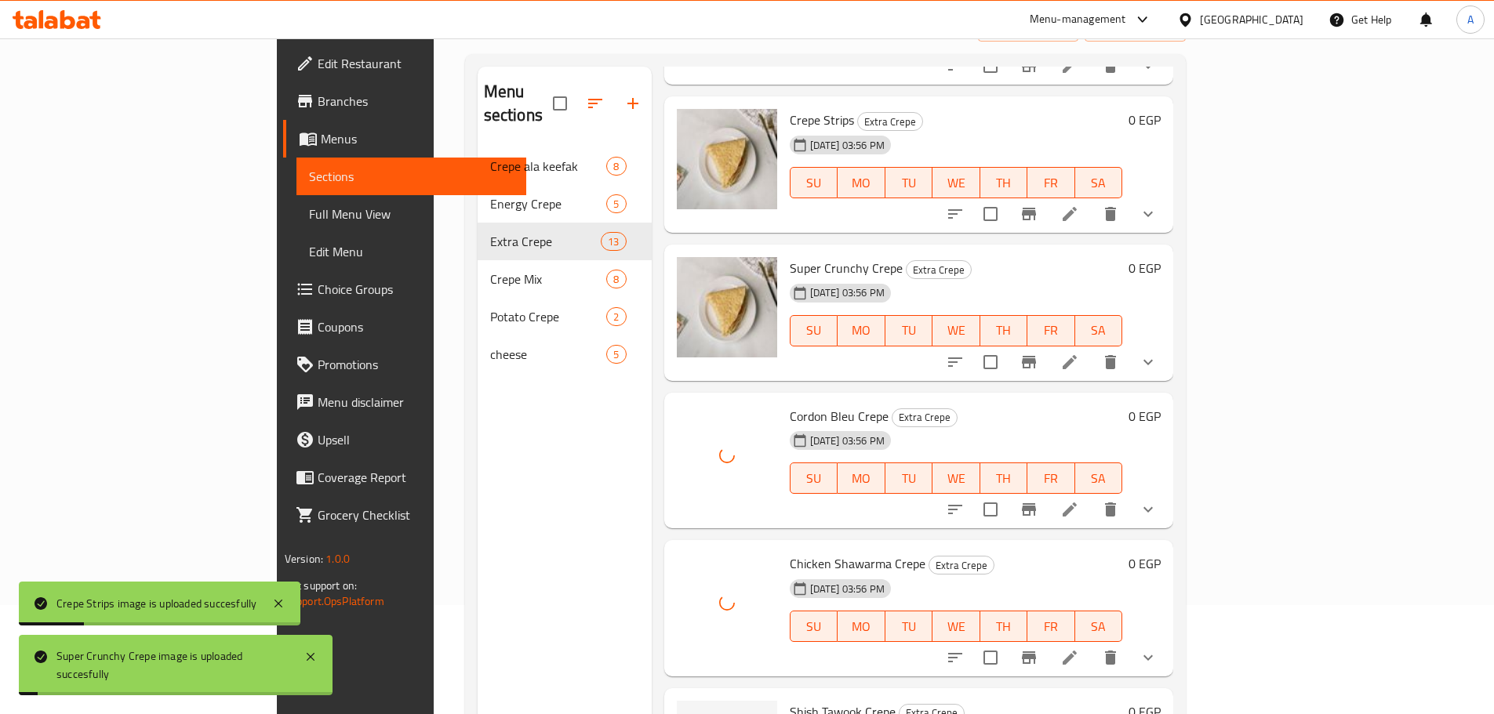
scroll to position [220, 0]
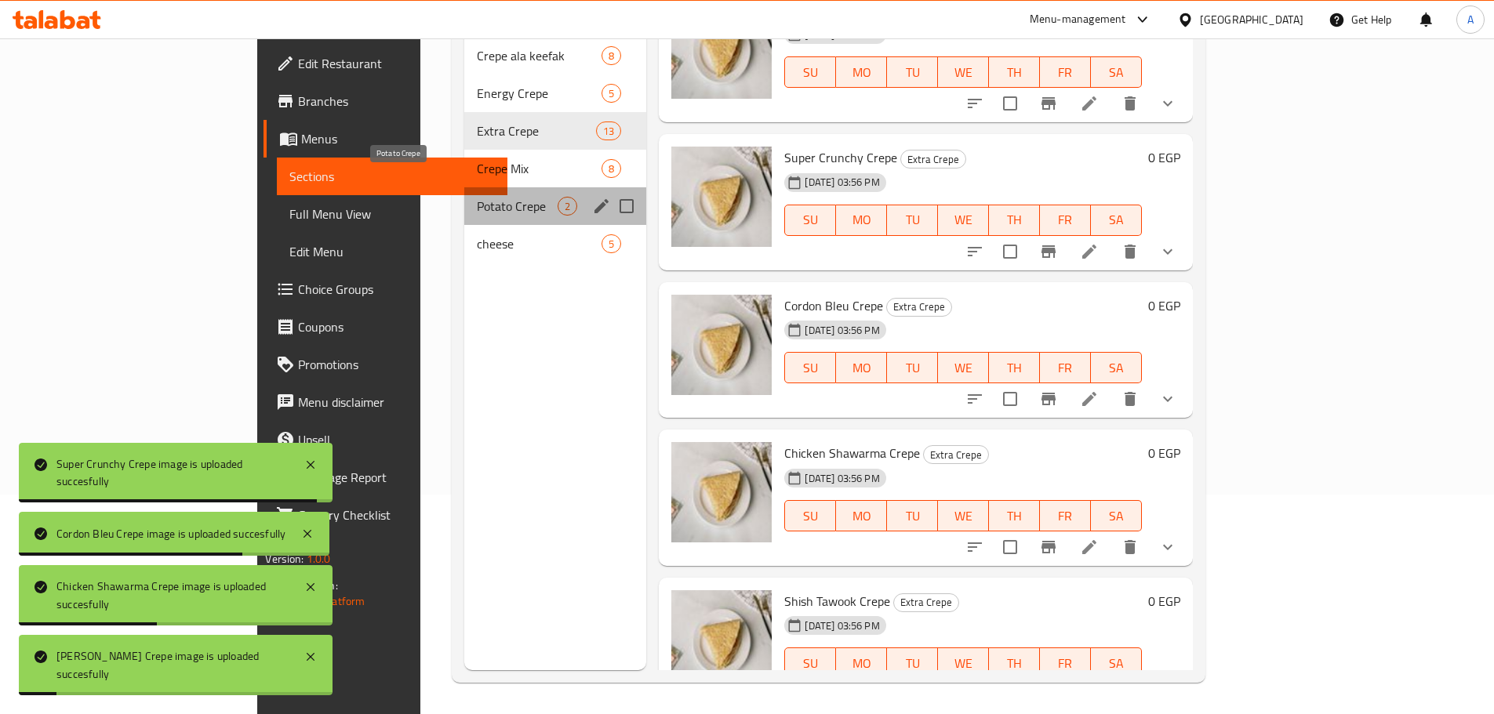
click at [477, 197] on span "Potato Crepe" at bounding box center [517, 206] width 81 height 19
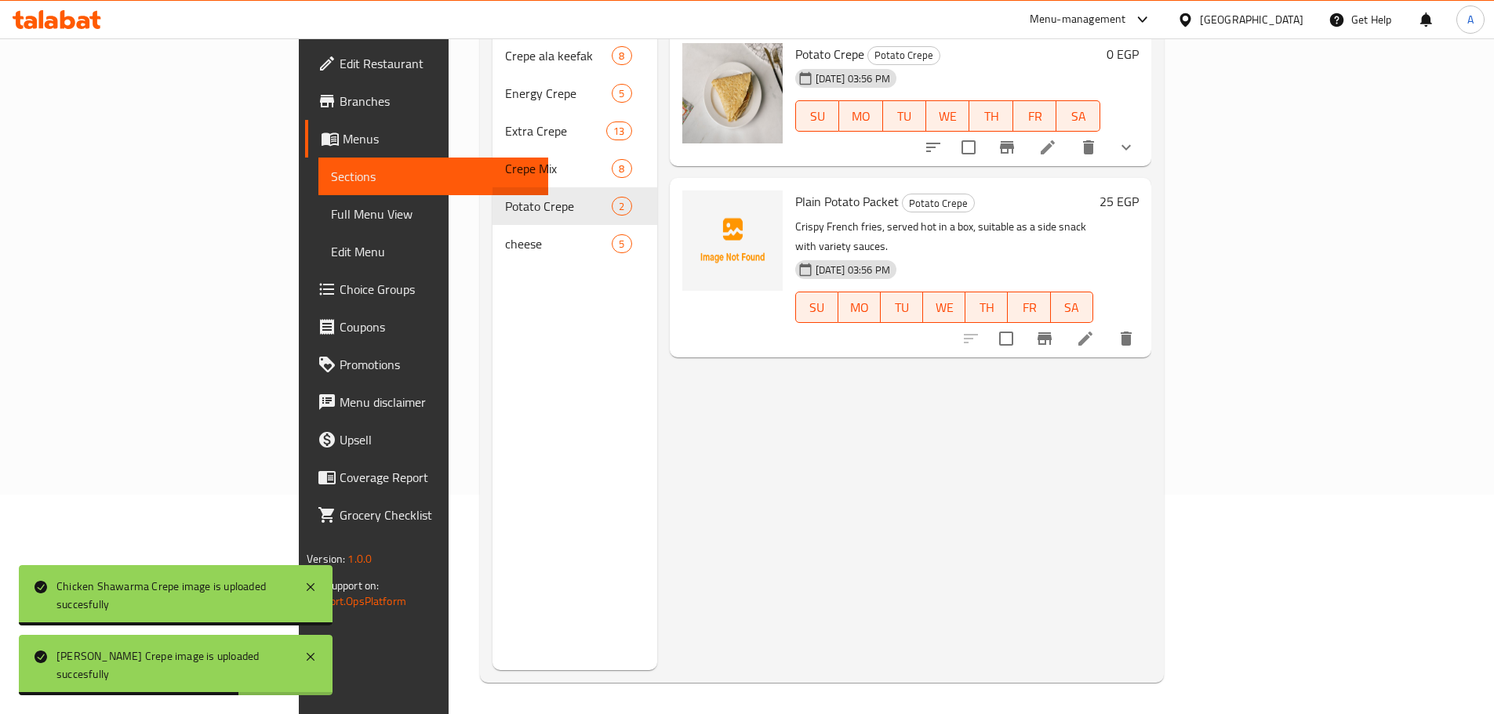
click at [1107, 325] on li at bounding box center [1085, 339] width 44 height 28
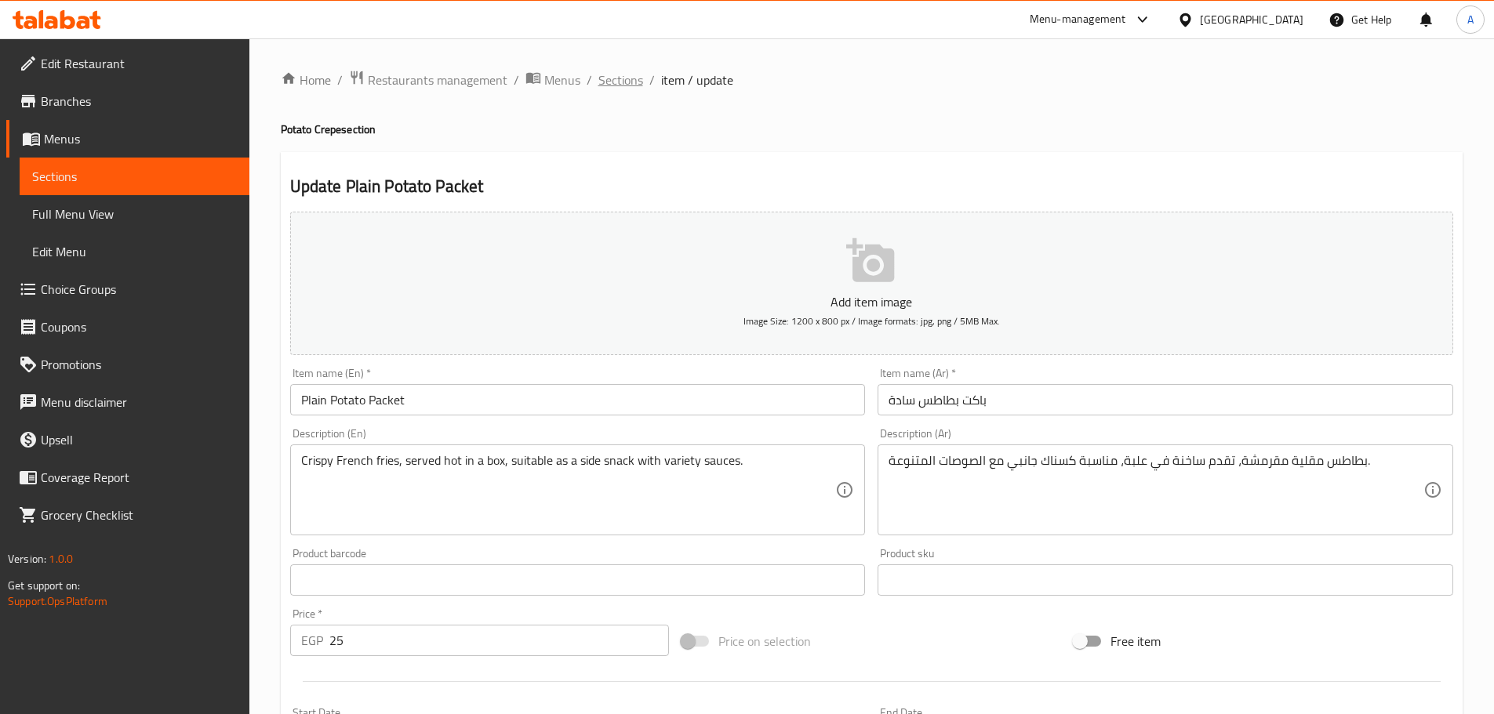
click at [623, 81] on span "Sections" at bounding box center [620, 80] width 45 height 19
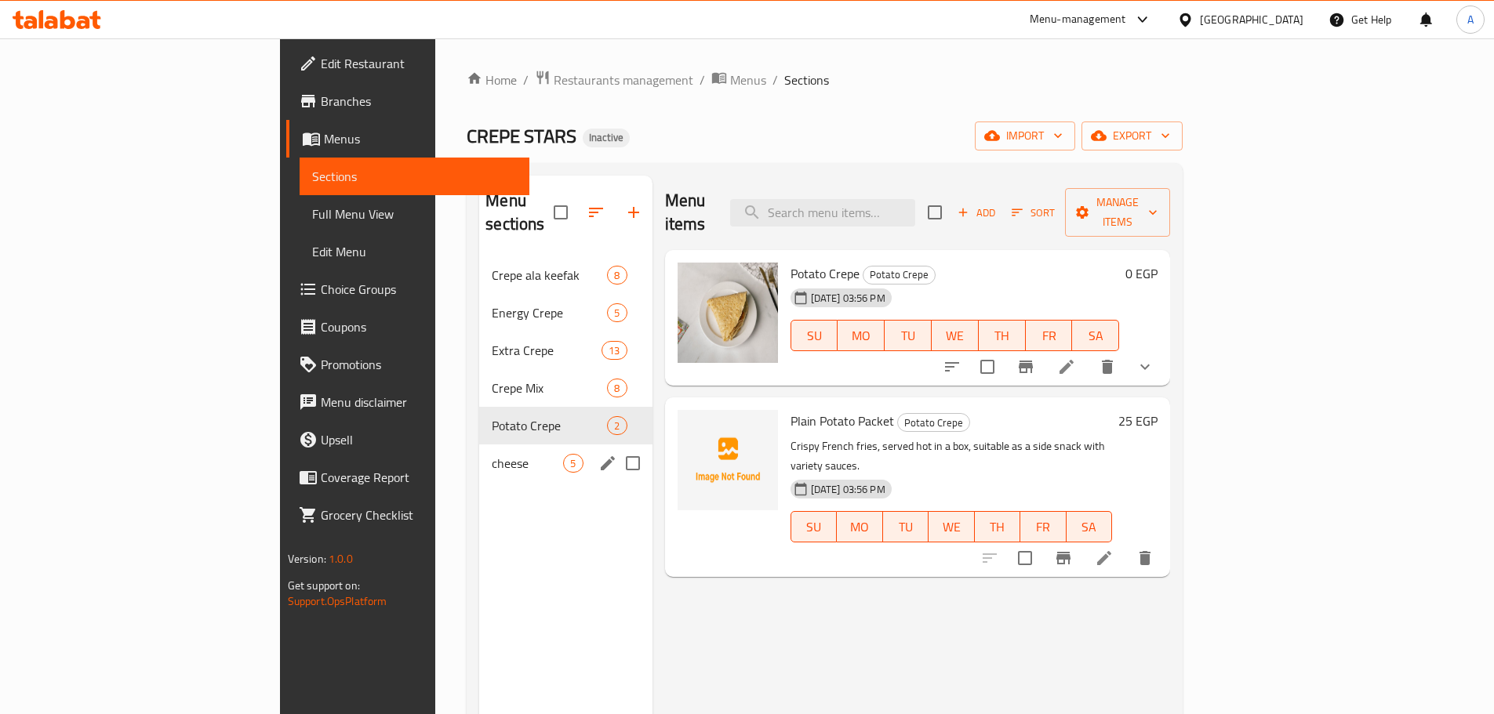
click at [479, 445] on div "cheese 5" at bounding box center [565, 464] width 173 height 38
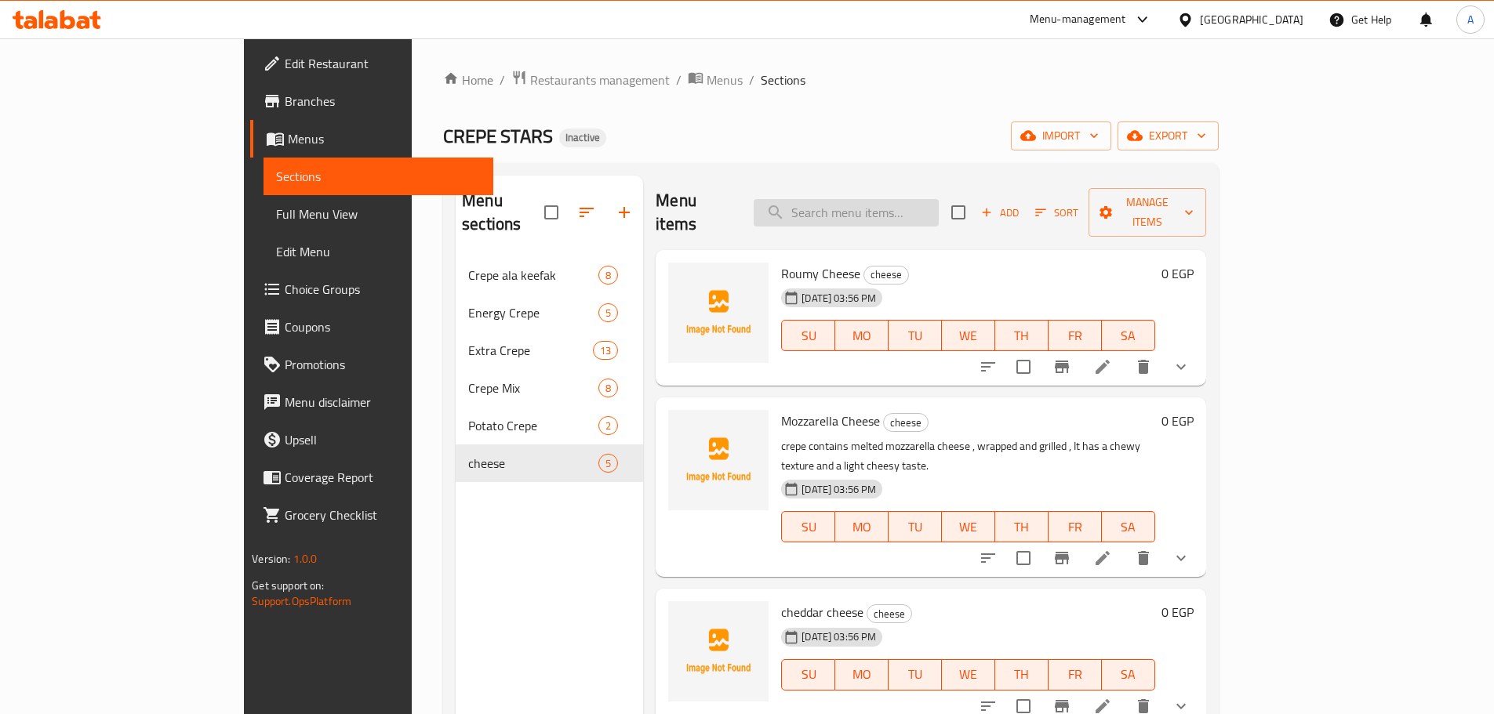
click at [910, 199] on input "search" at bounding box center [846, 212] width 185 height 27
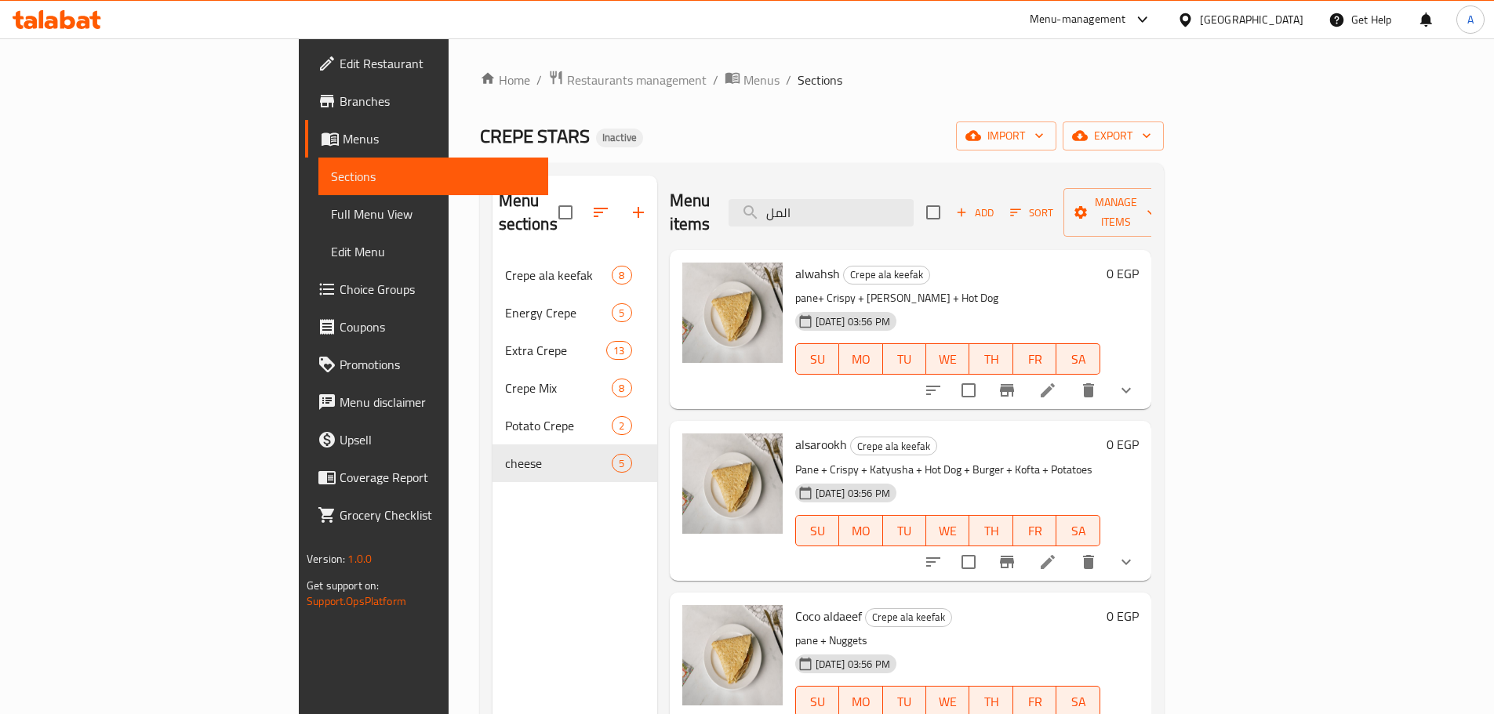
type input "الملك"
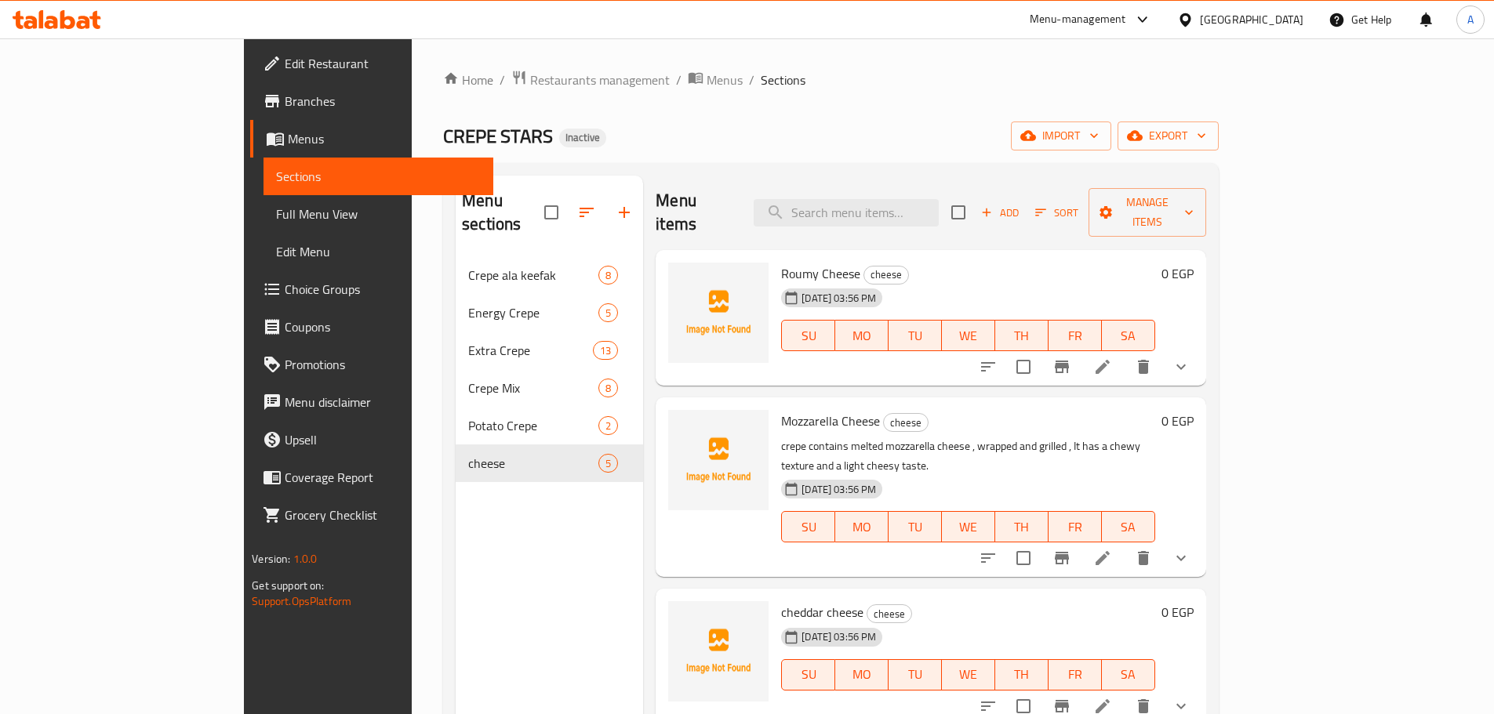
click at [897, 180] on div "Menu items Add Sort Manage items" at bounding box center [931, 213] width 550 height 74
click at [898, 199] on input "search" at bounding box center [846, 212] width 185 height 27
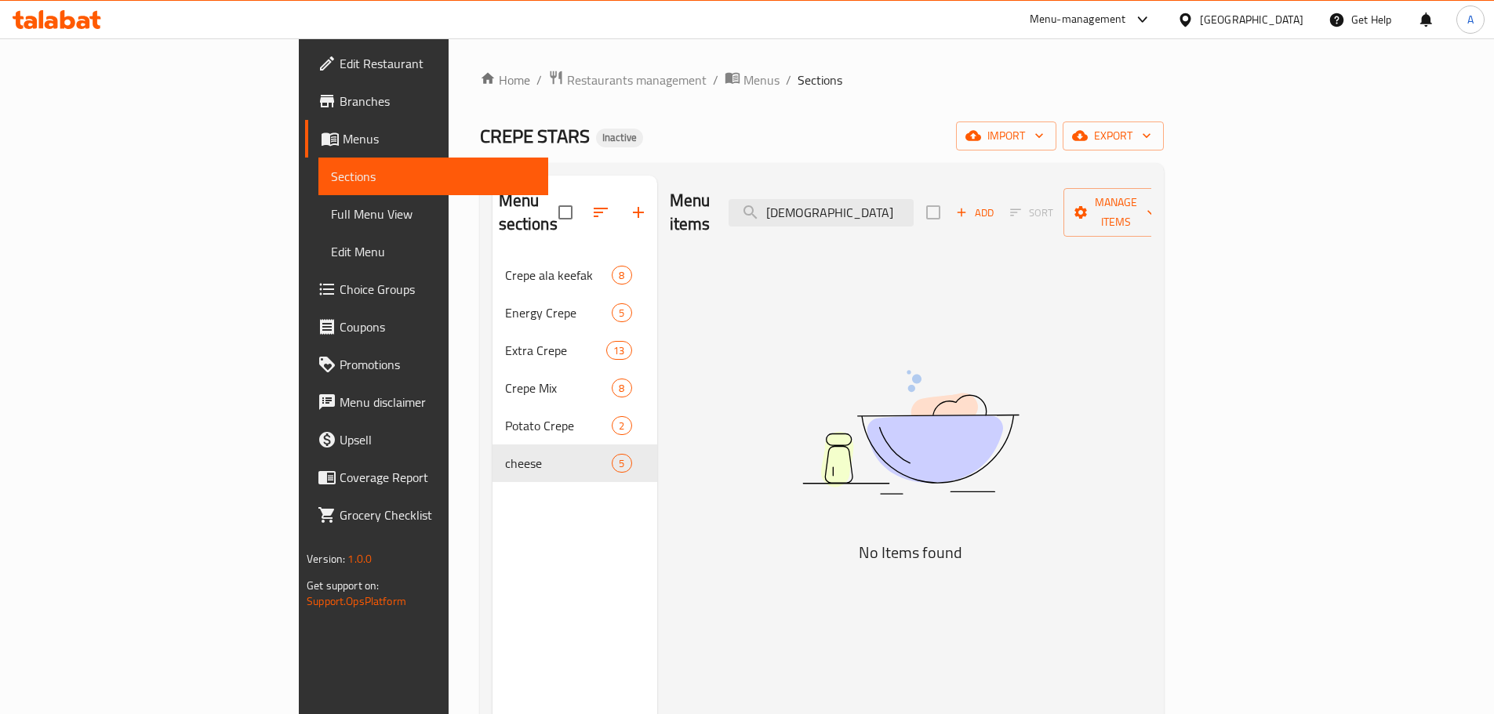
type input "الامير"
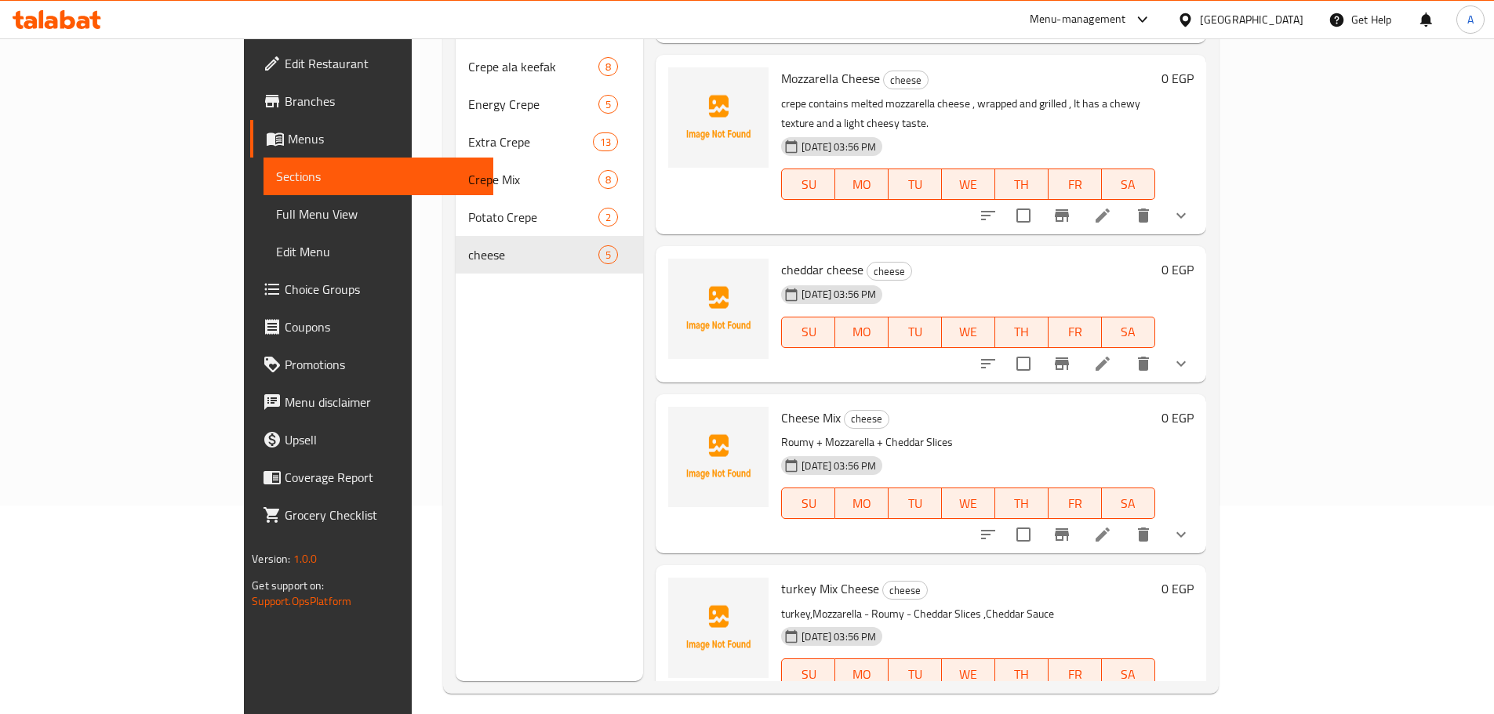
scroll to position [220, 0]
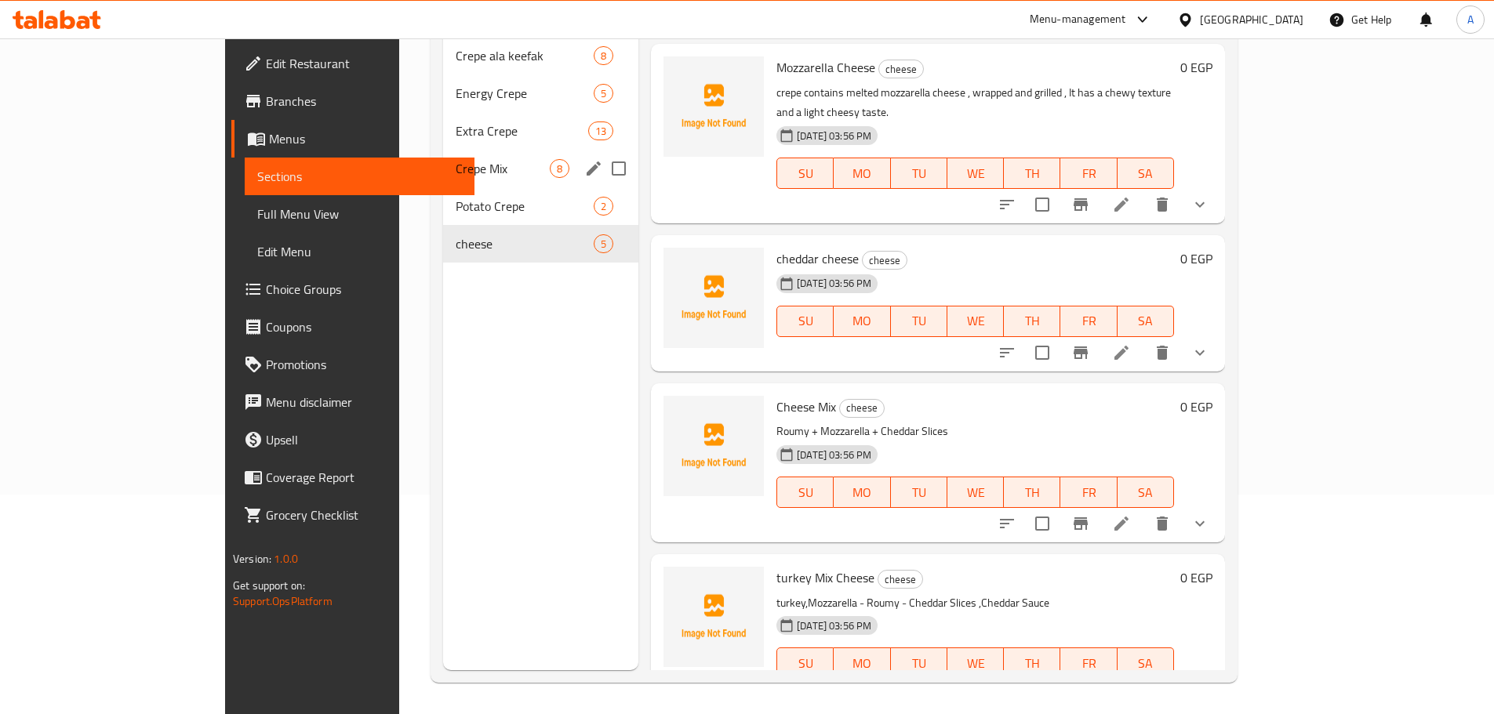
click at [443, 158] on div "Crepe Mix 8" at bounding box center [540, 169] width 195 height 38
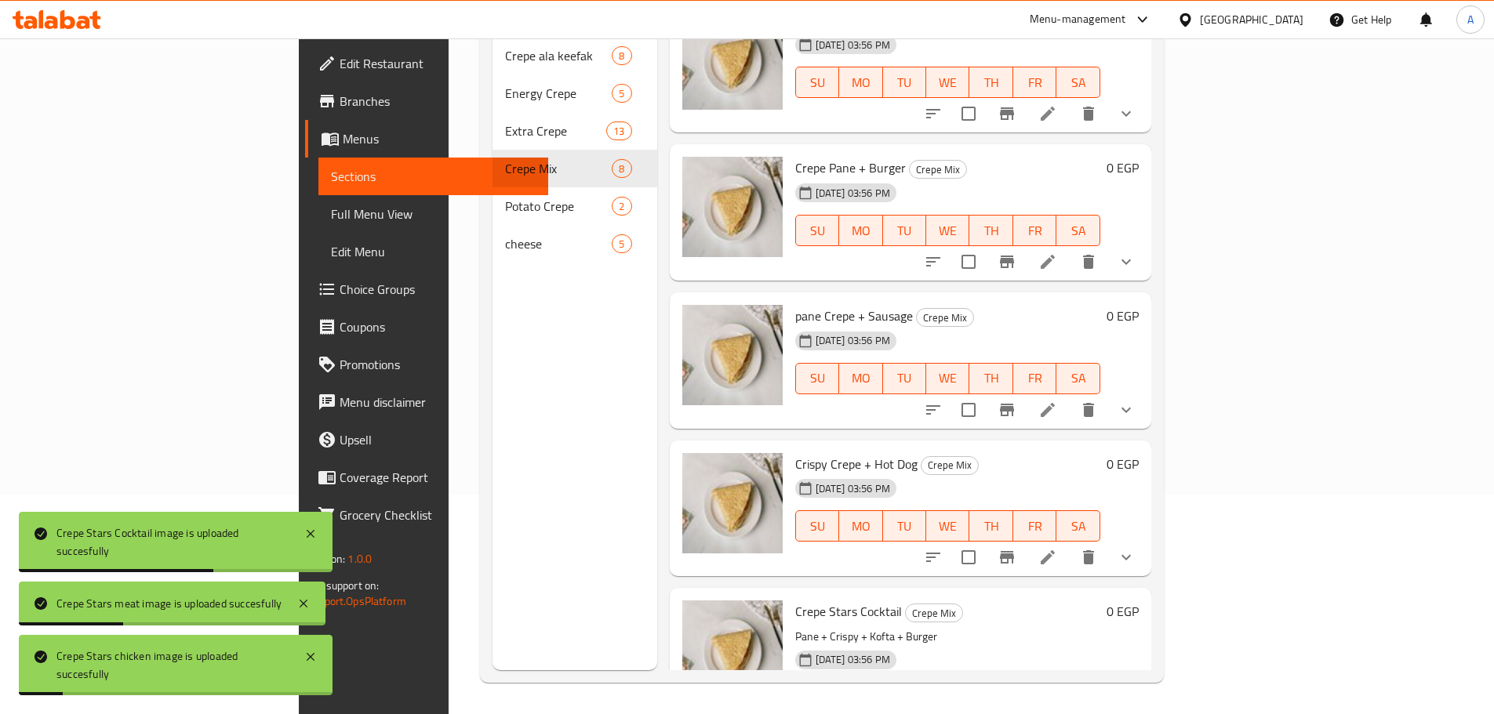
scroll to position [578, 0]
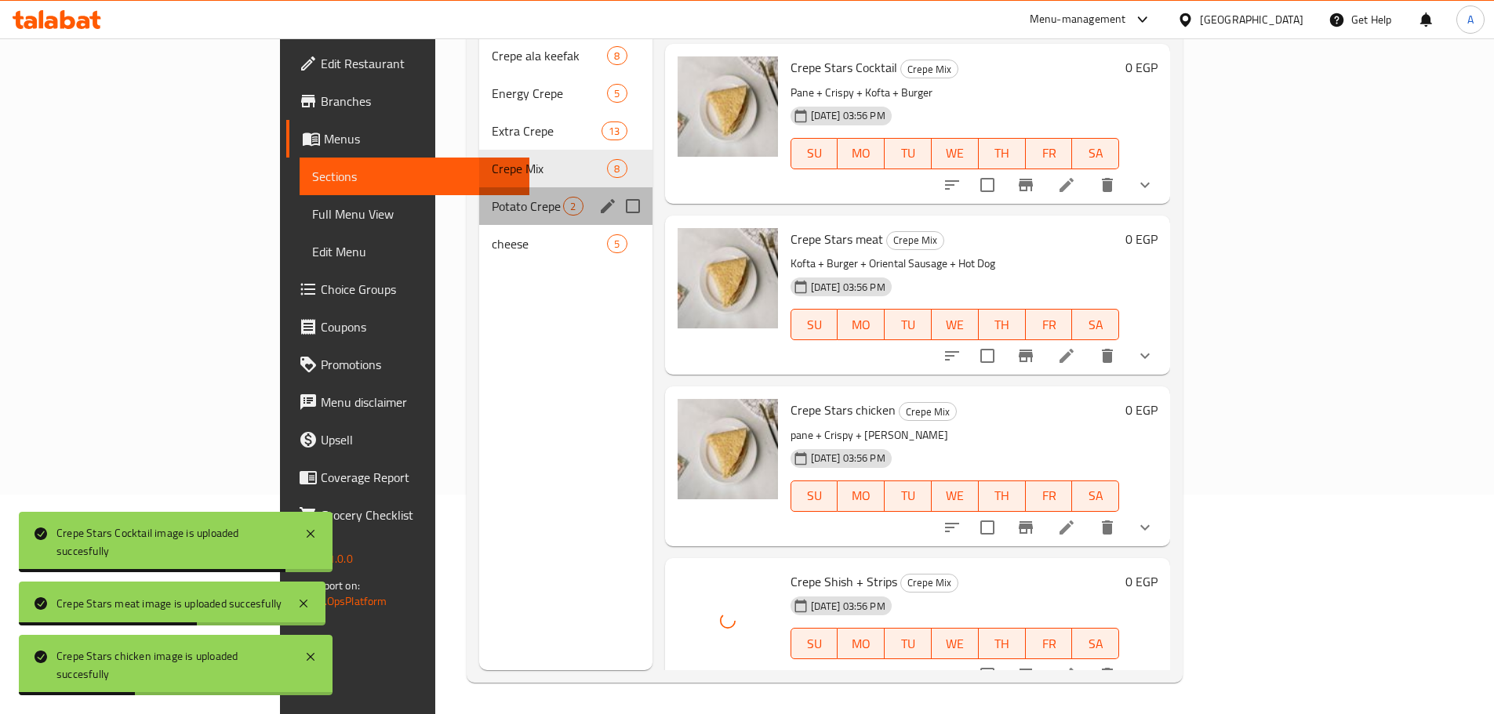
click at [479, 192] on div "Potato Crepe 2" at bounding box center [565, 206] width 173 height 38
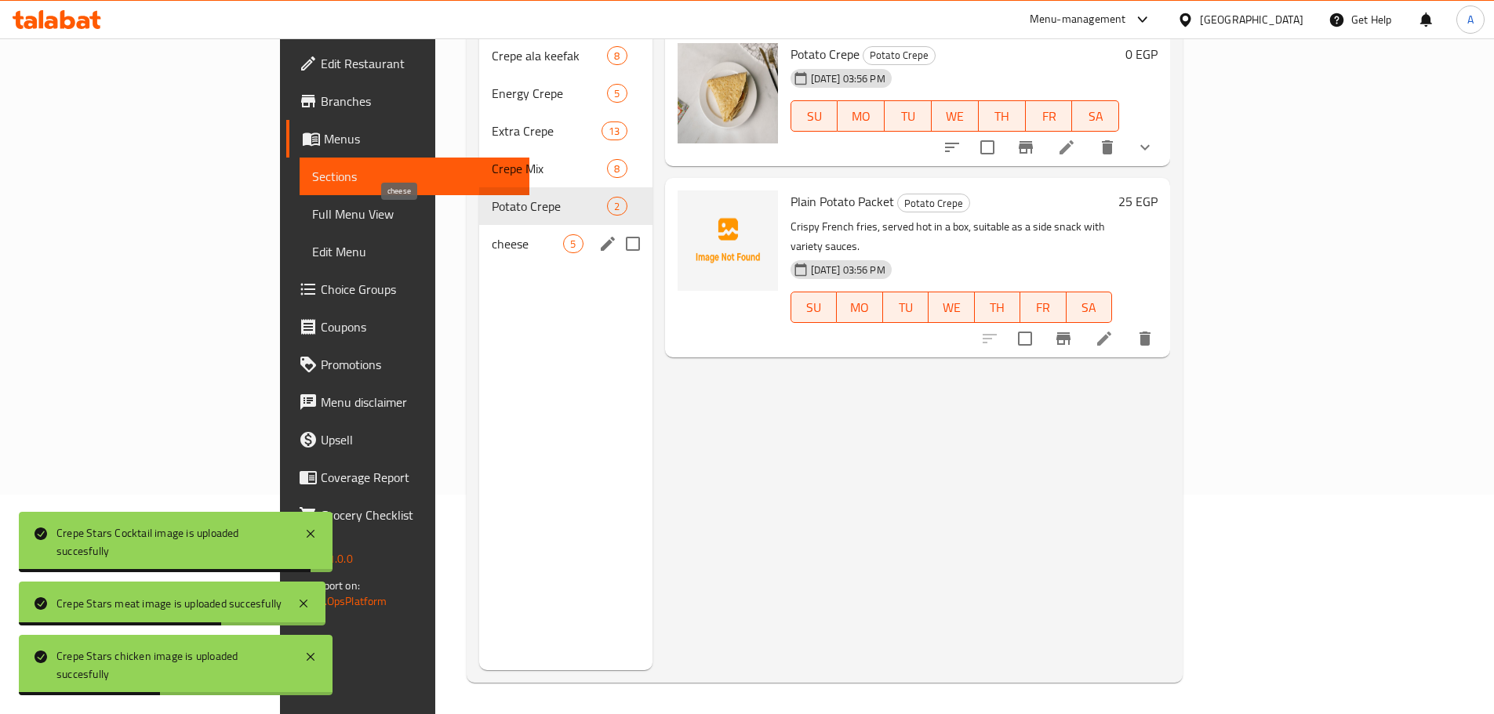
click at [492, 234] on span "cheese" at bounding box center [527, 243] width 71 height 19
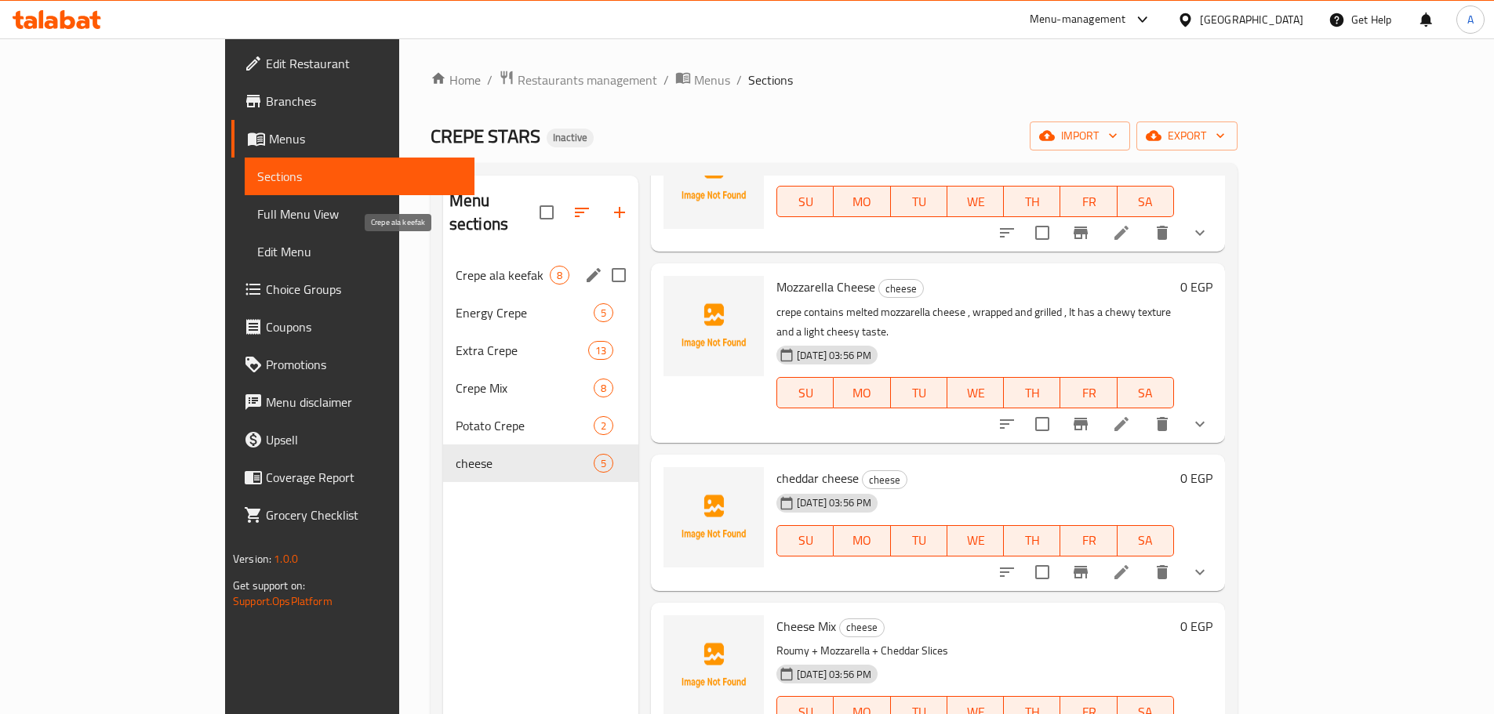
click at [456, 266] on span "Crepe ala keefak" at bounding box center [503, 275] width 94 height 19
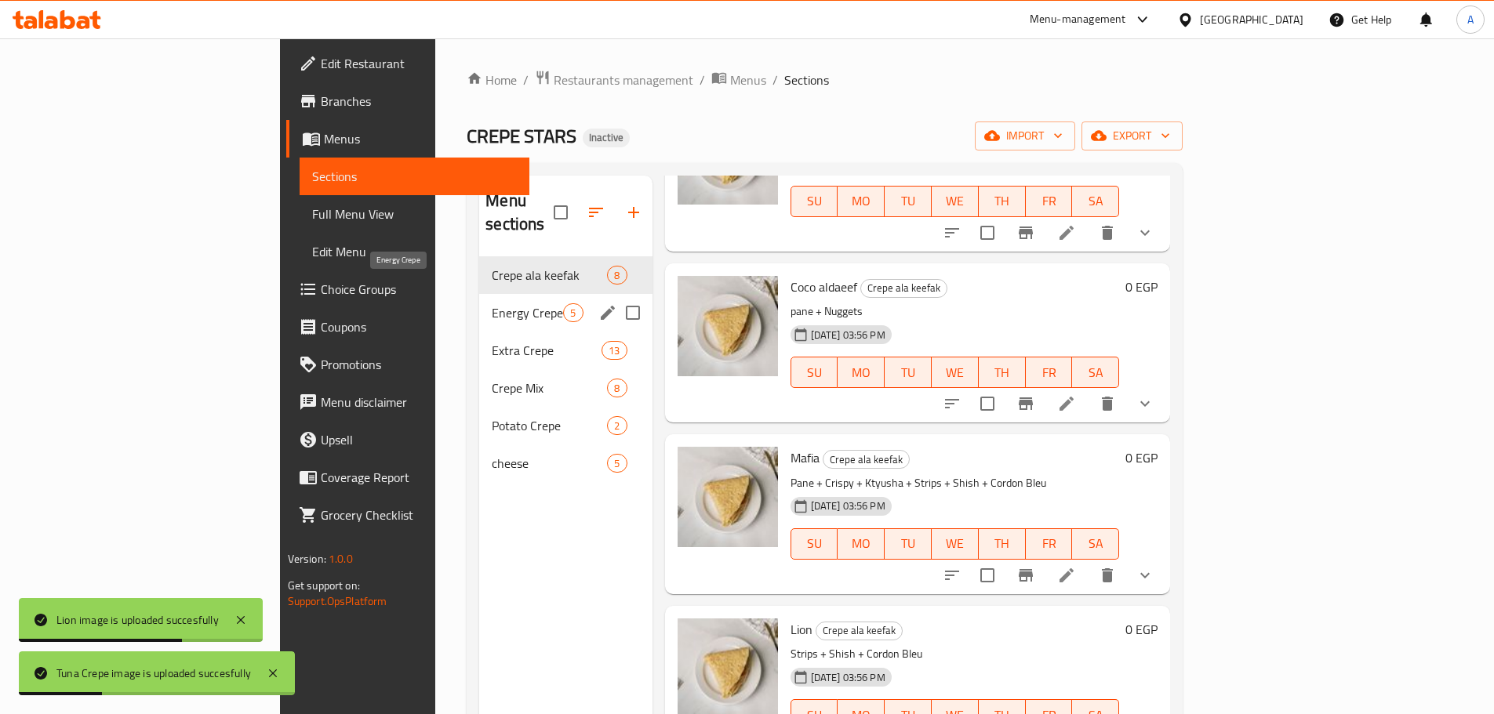
click at [492, 303] on span "Energy Crepe" at bounding box center [527, 312] width 71 height 19
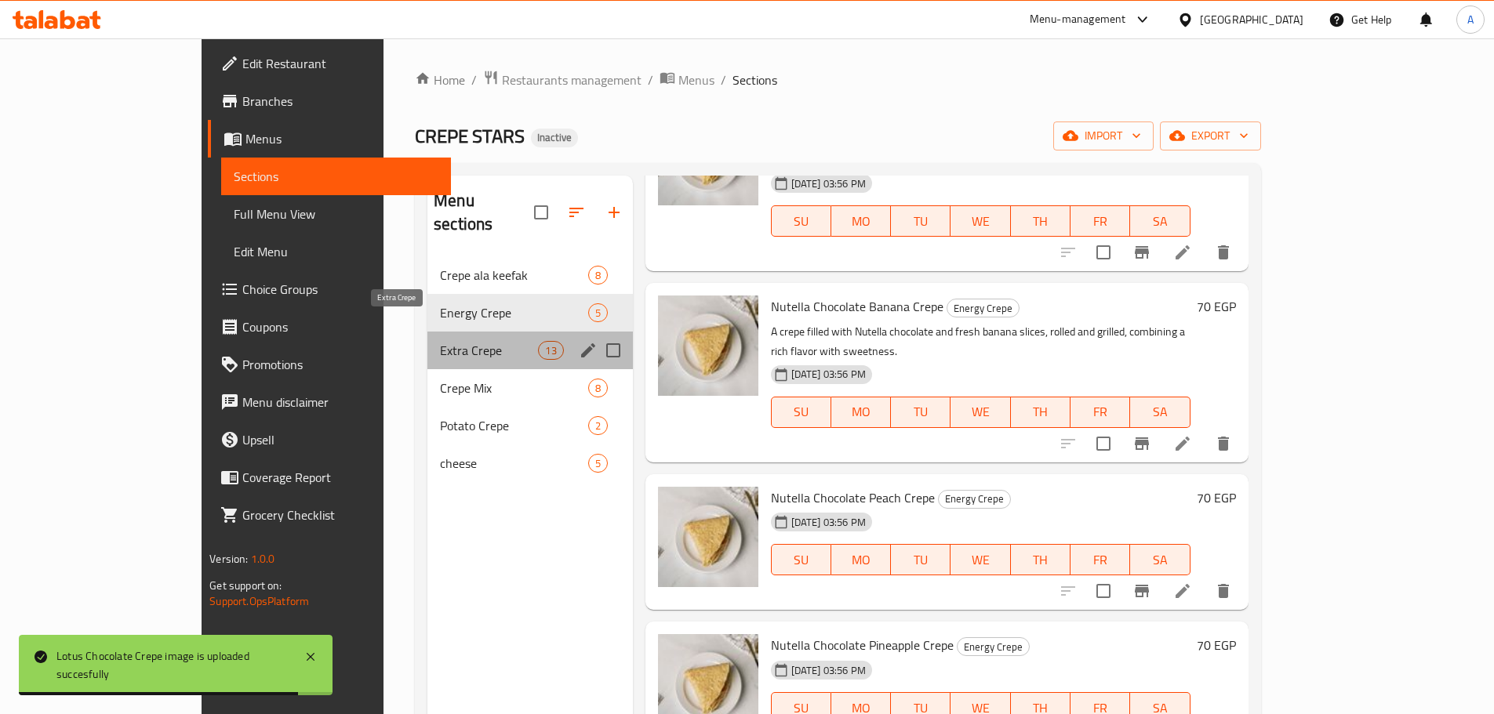
click at [440, 341] on span "Extra Crepe" at bounding box center [489, 350] width 98 height 19
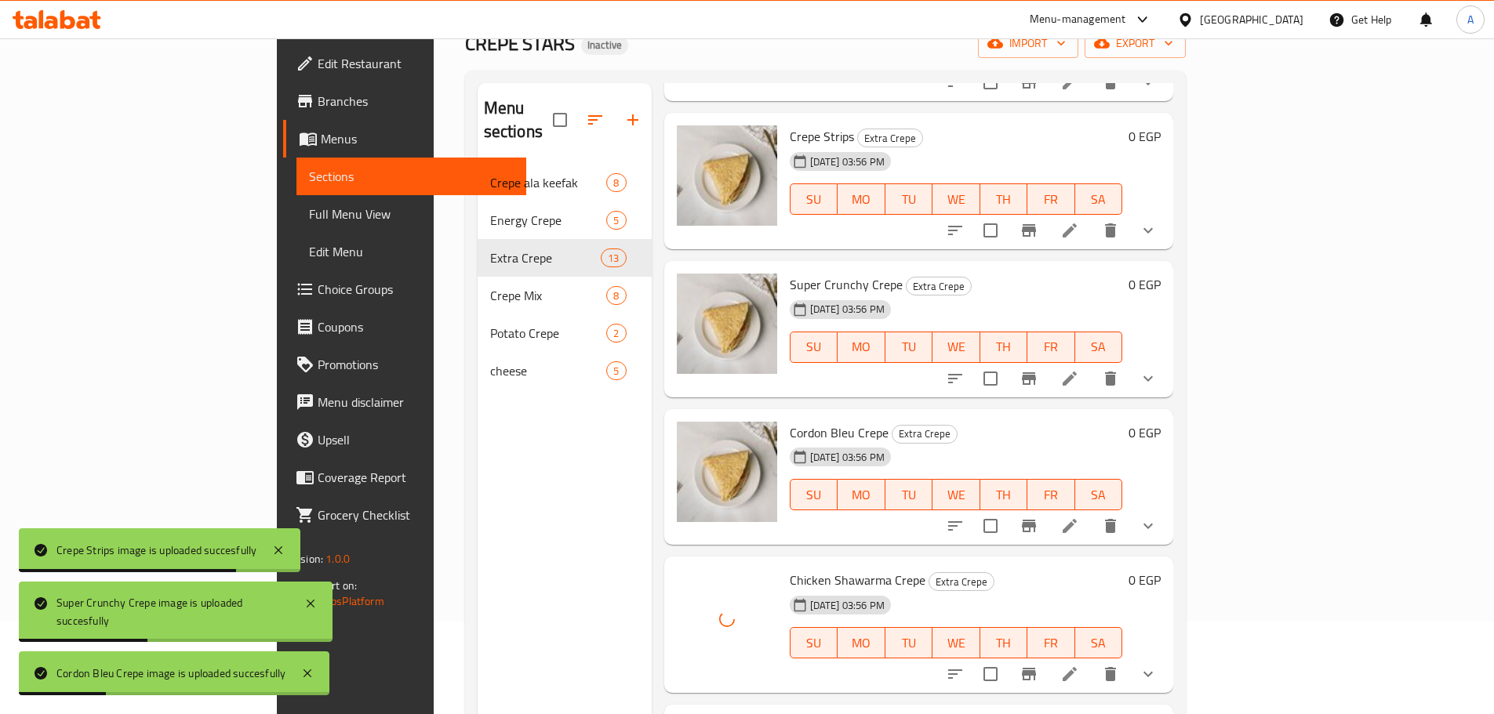
scroll to position [220, 0]
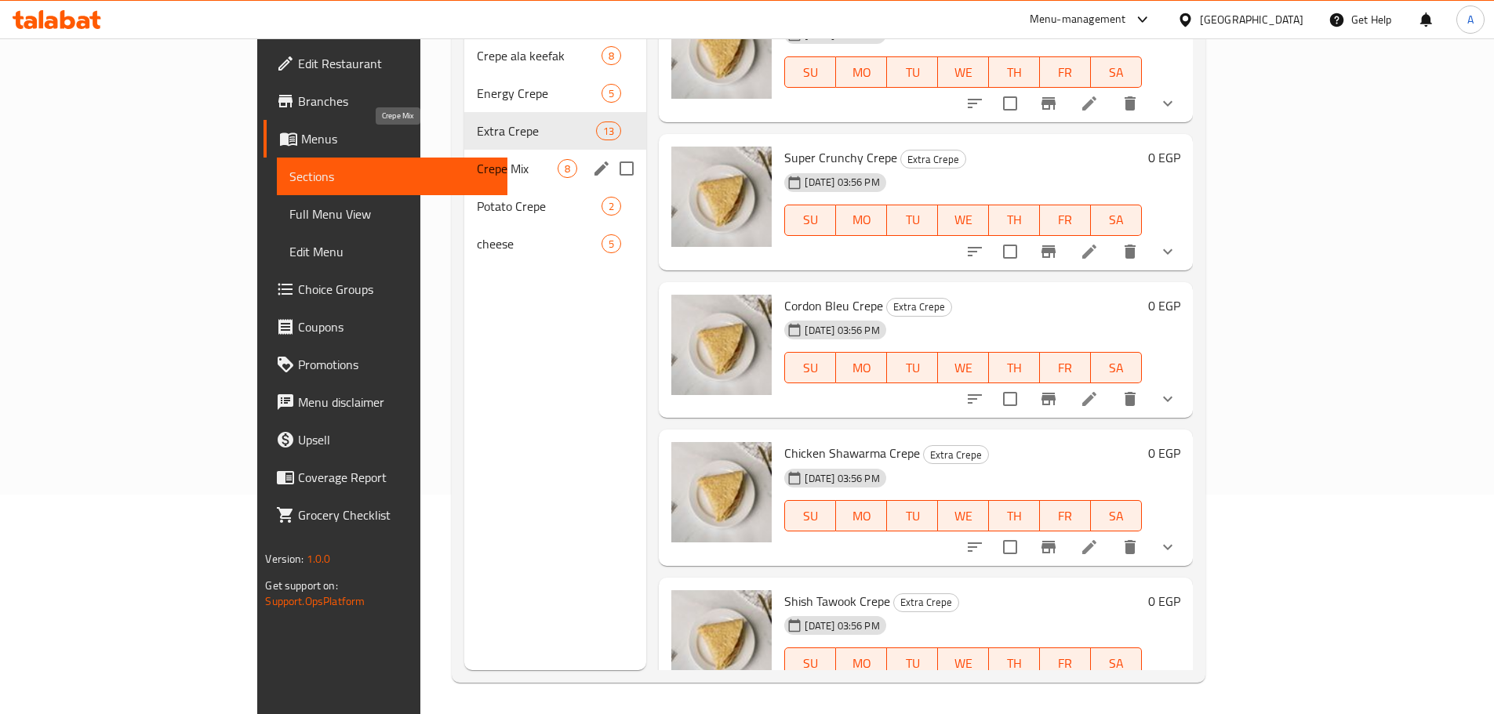
click at [477, 159] on span "Crepe Mix" at bounding box center [517, 168] width 81 height 19
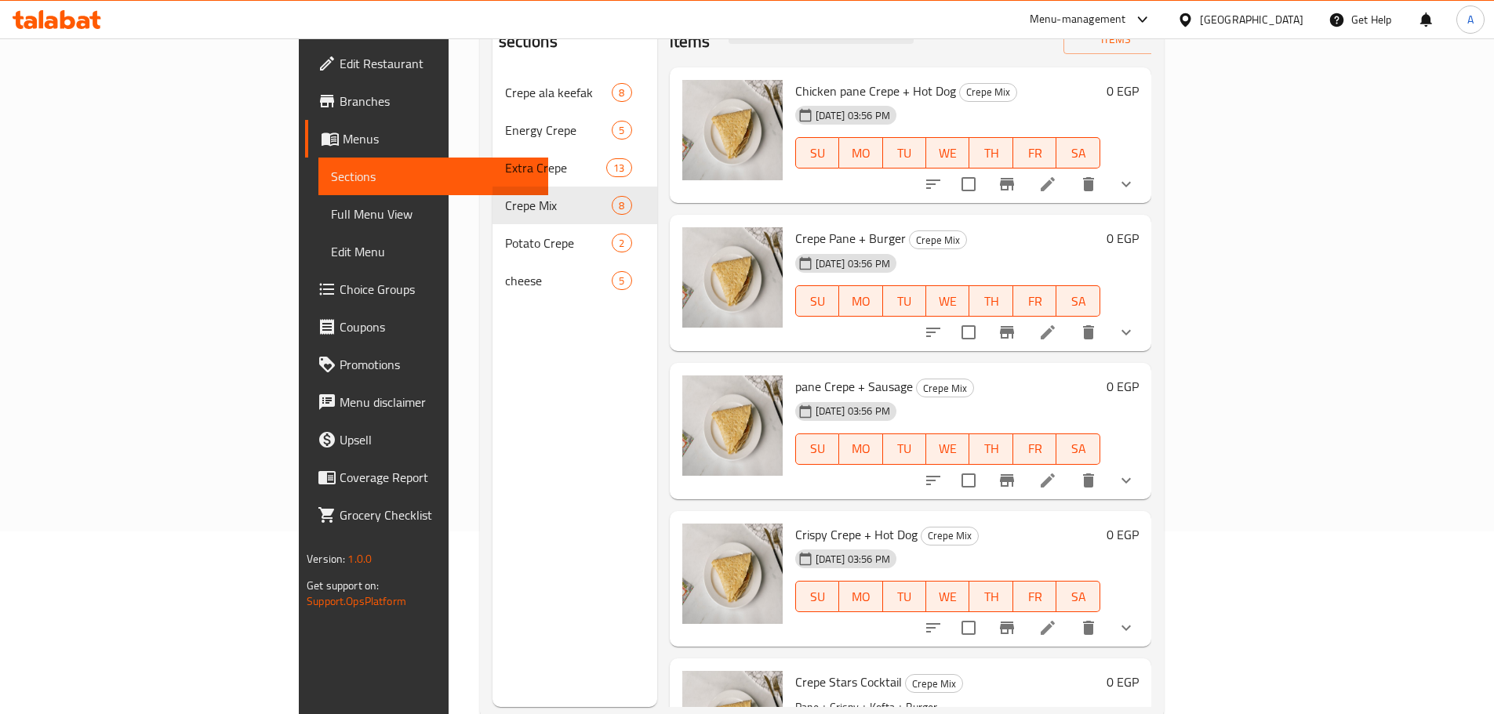
scroll to position [220, 0]
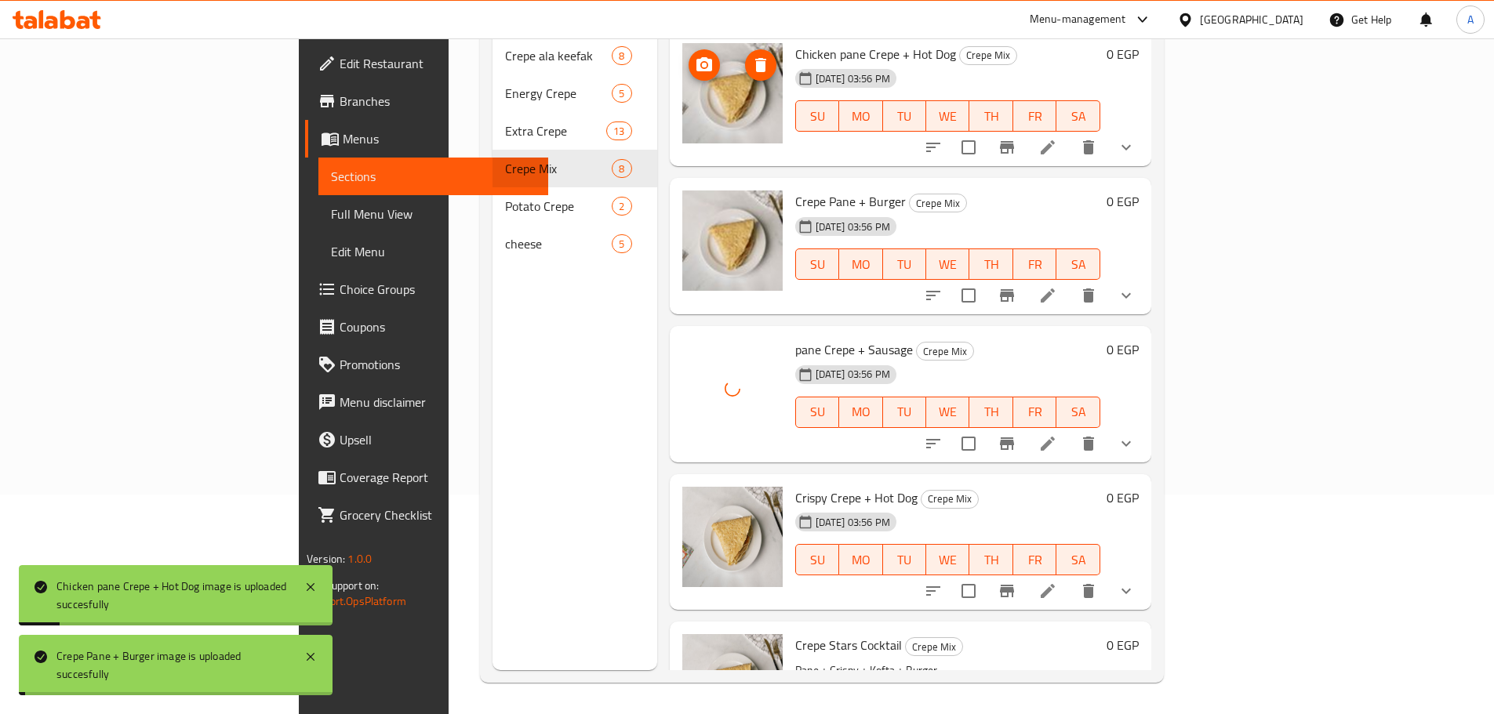
click at [682, 85] on img at bounding box center [732, 93] width 100 height 100
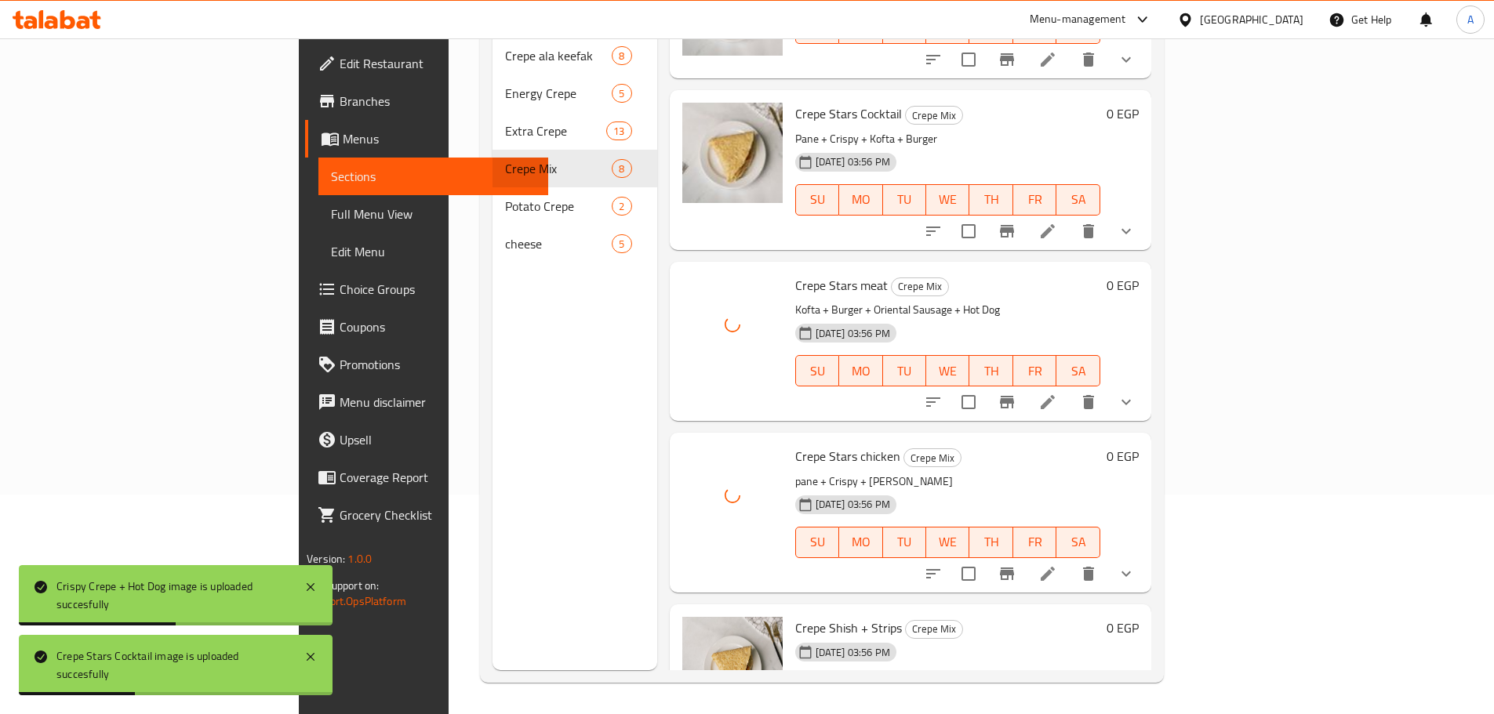
scroll to position [578, 0]
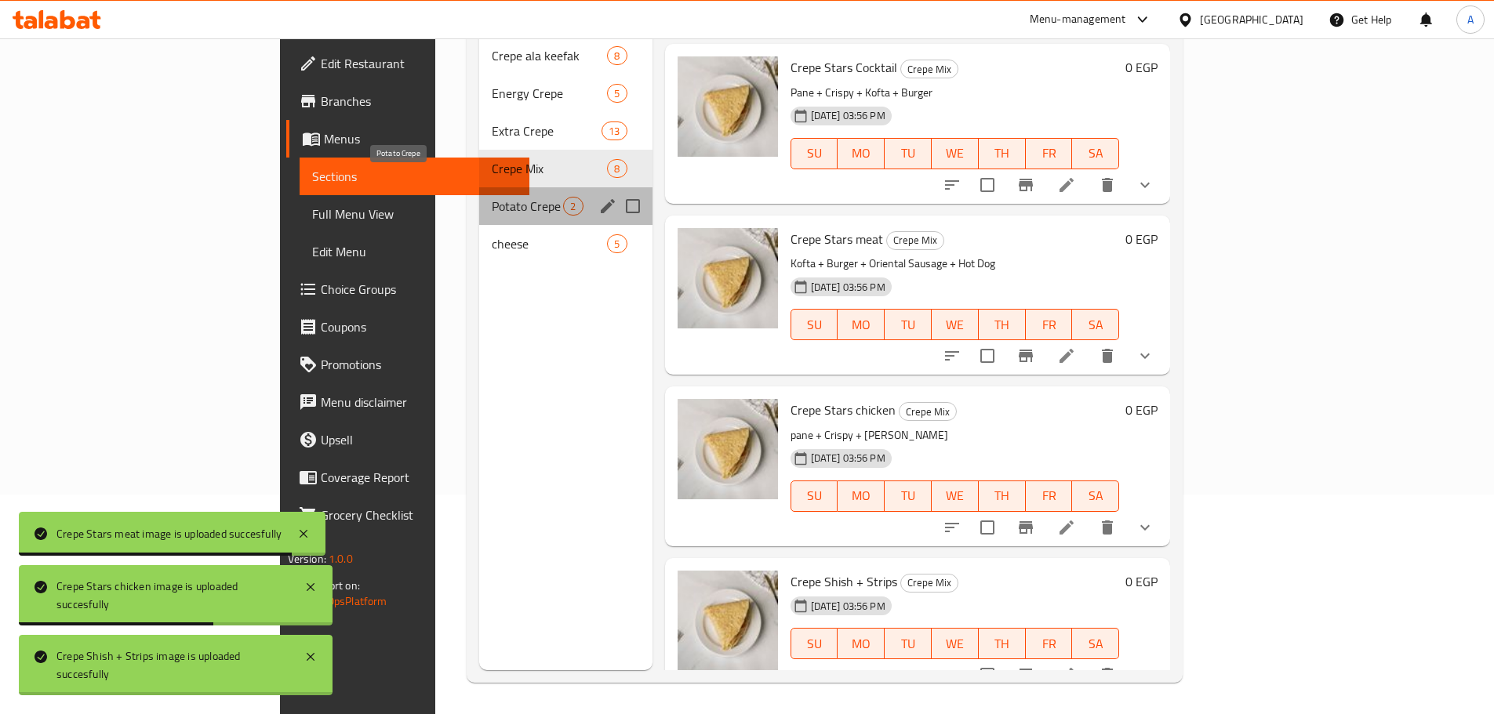
click at [492, 197] on span "Potato Crepe" at bounding box center [527, 206] width 71 height 19
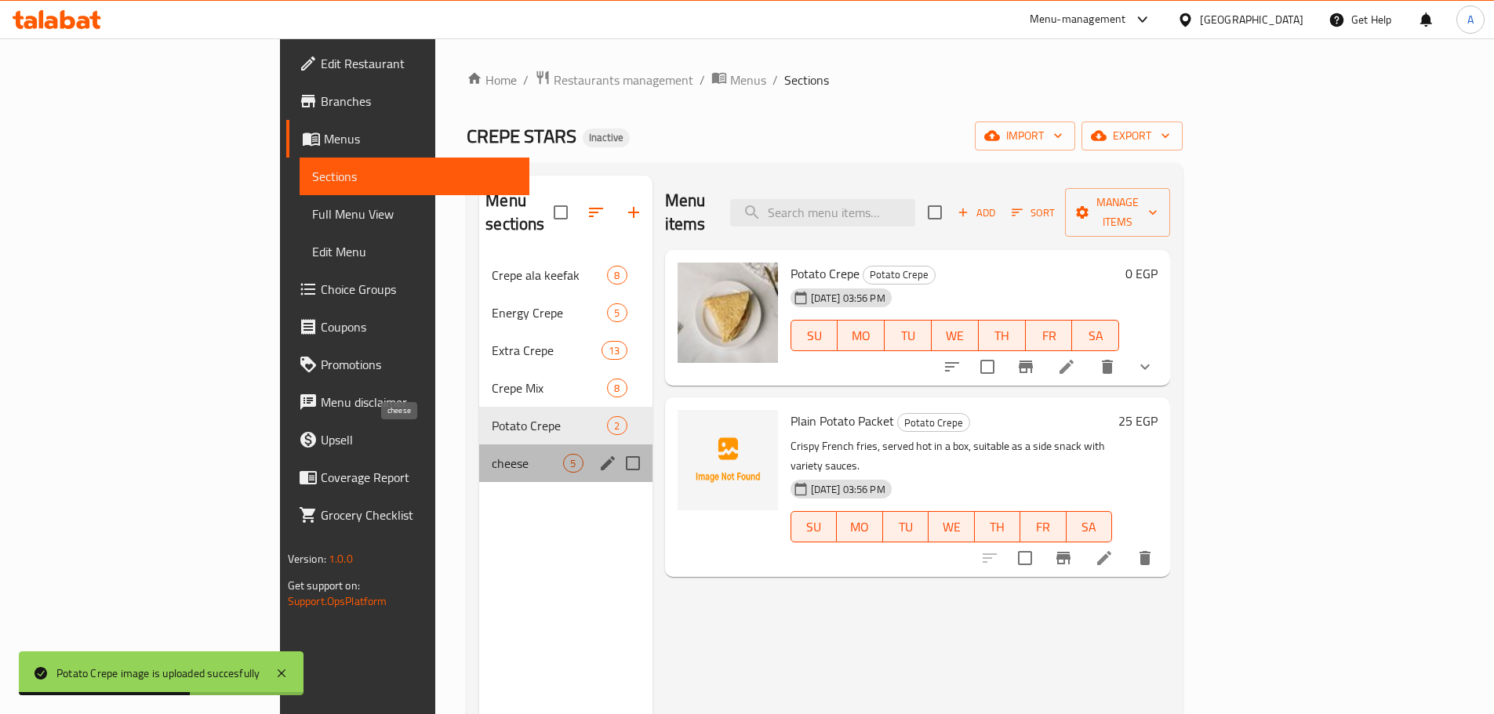
click at [492, 454] on span "cheese" at bounding box center [527, 463] width 71 height 19
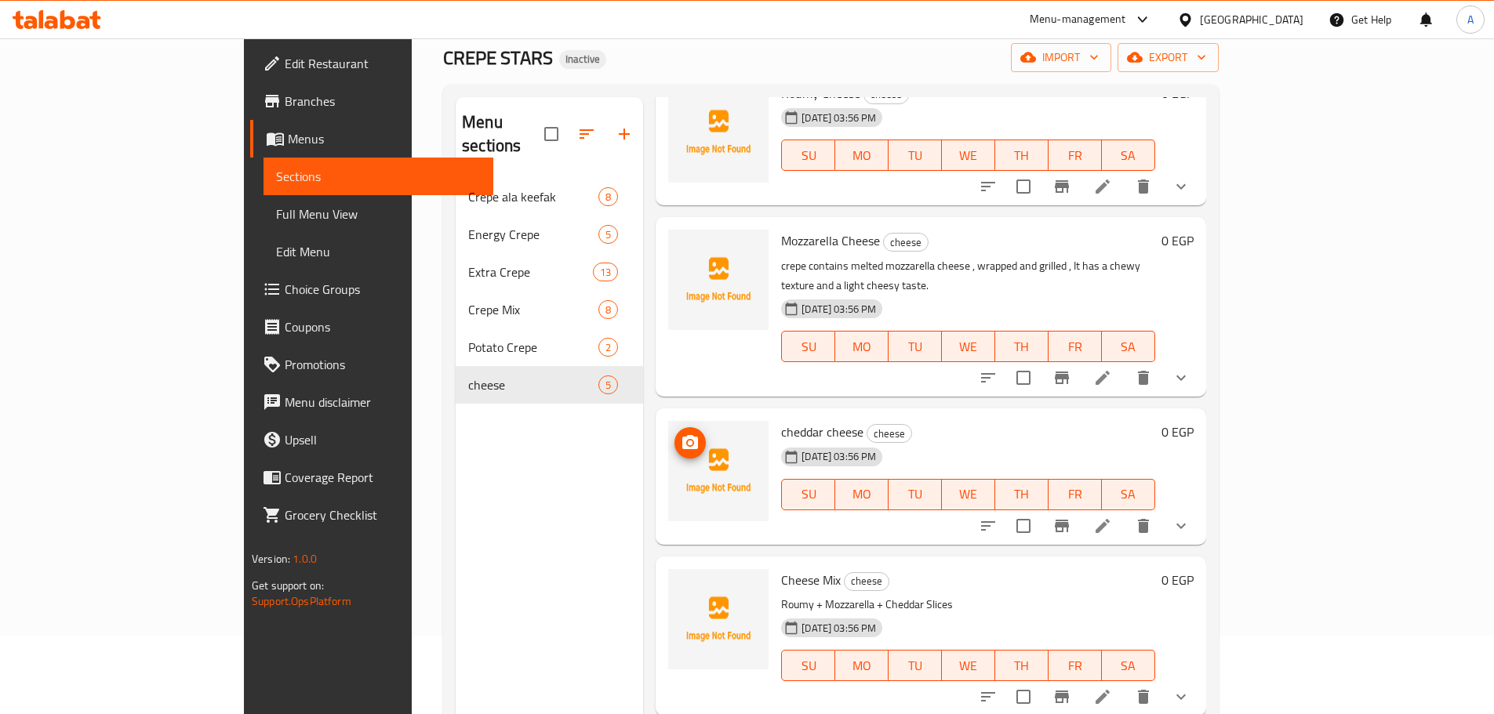
scroll to position [134, 0]
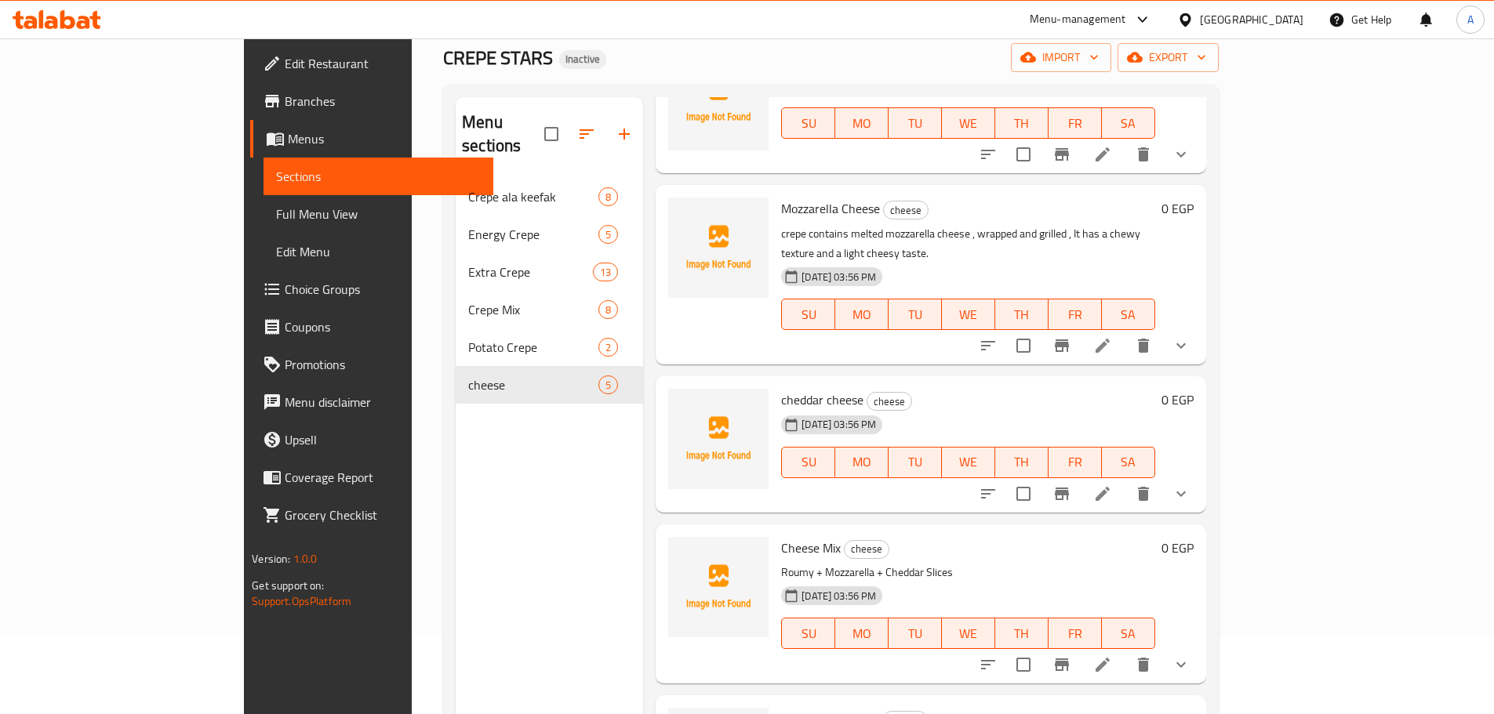
click at [250, 75] on link "Edit Restaurant" at bounding box center [371, 64] width 243 height 38
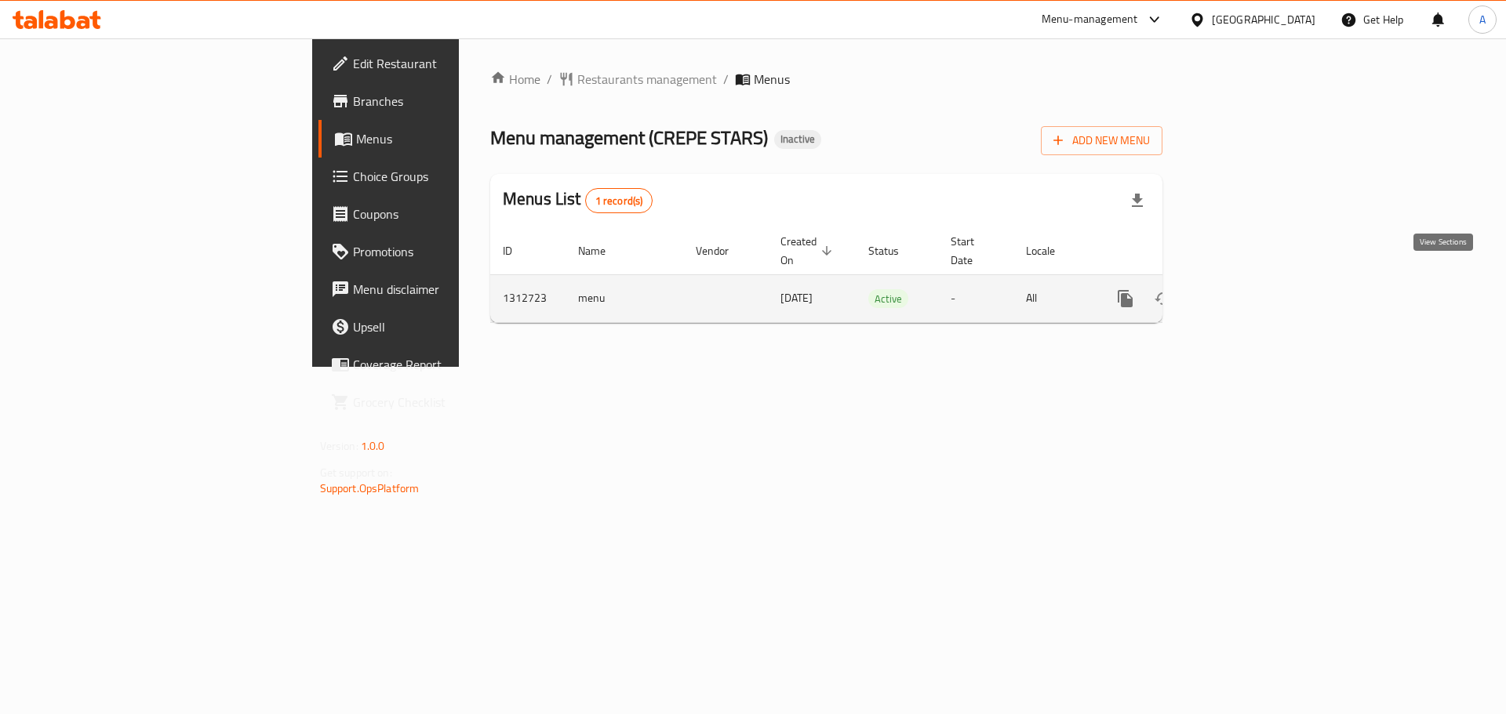
click at [1248, 289] on icon "enhanced table" at bounding box center [1238, 298] width 19 height 19
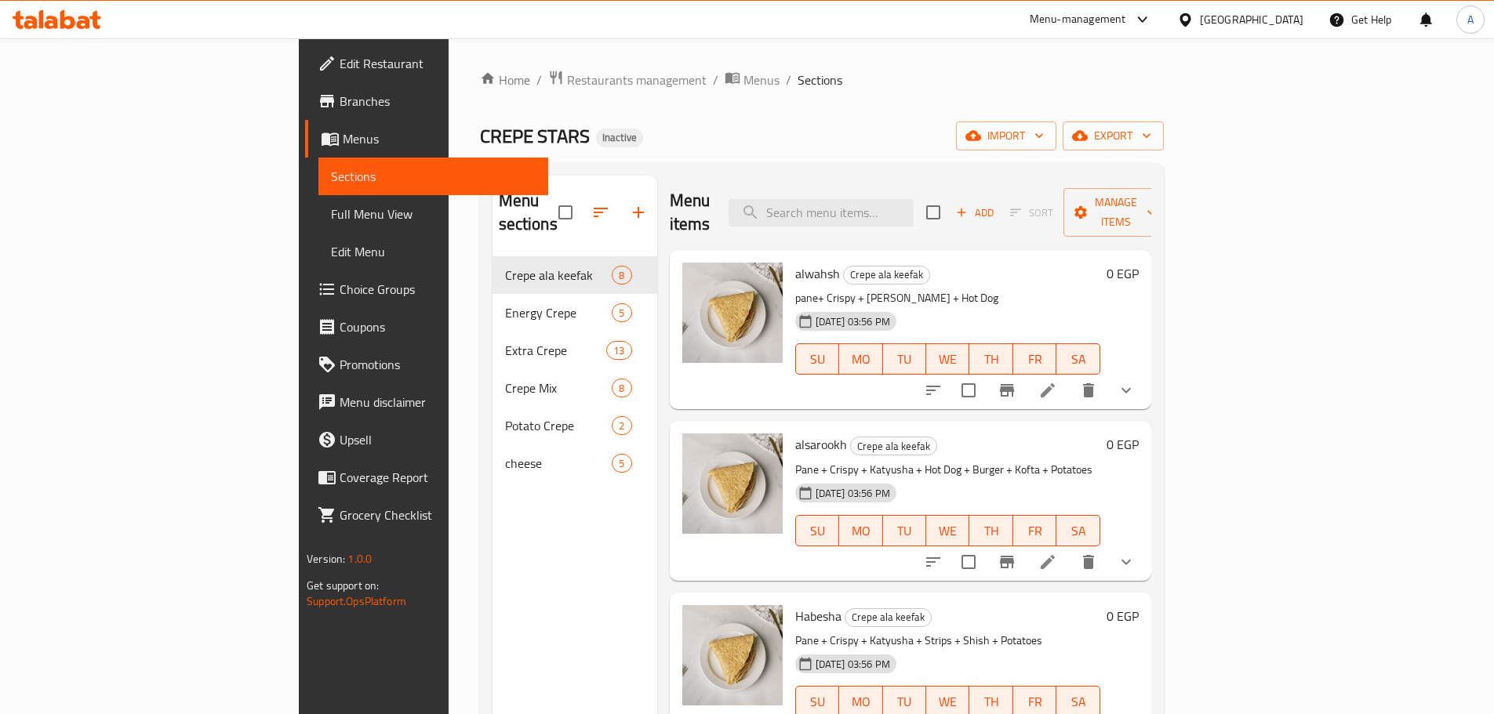
click at [331, 208] on span "Full Menu View" at bounding box center [433, 214] width 205 height 19
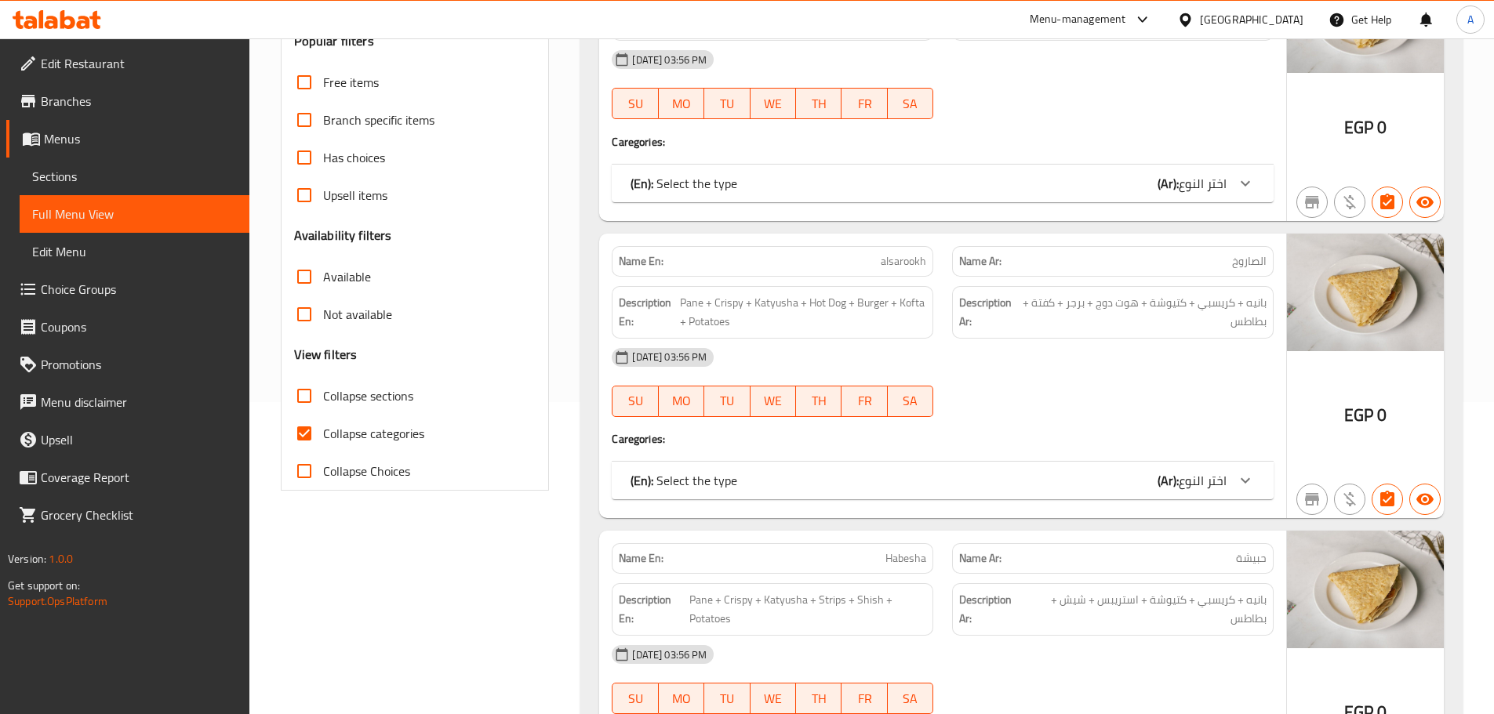
scroll to position [314, 0]
click at [357, 440] on span "Collapse categories" at bounding box center [373, 432] width 101 height 19
click at [323, 440] on input "Collapse categories" at bounding box center [304, 432] width 38 height 38
checkbox input "false"
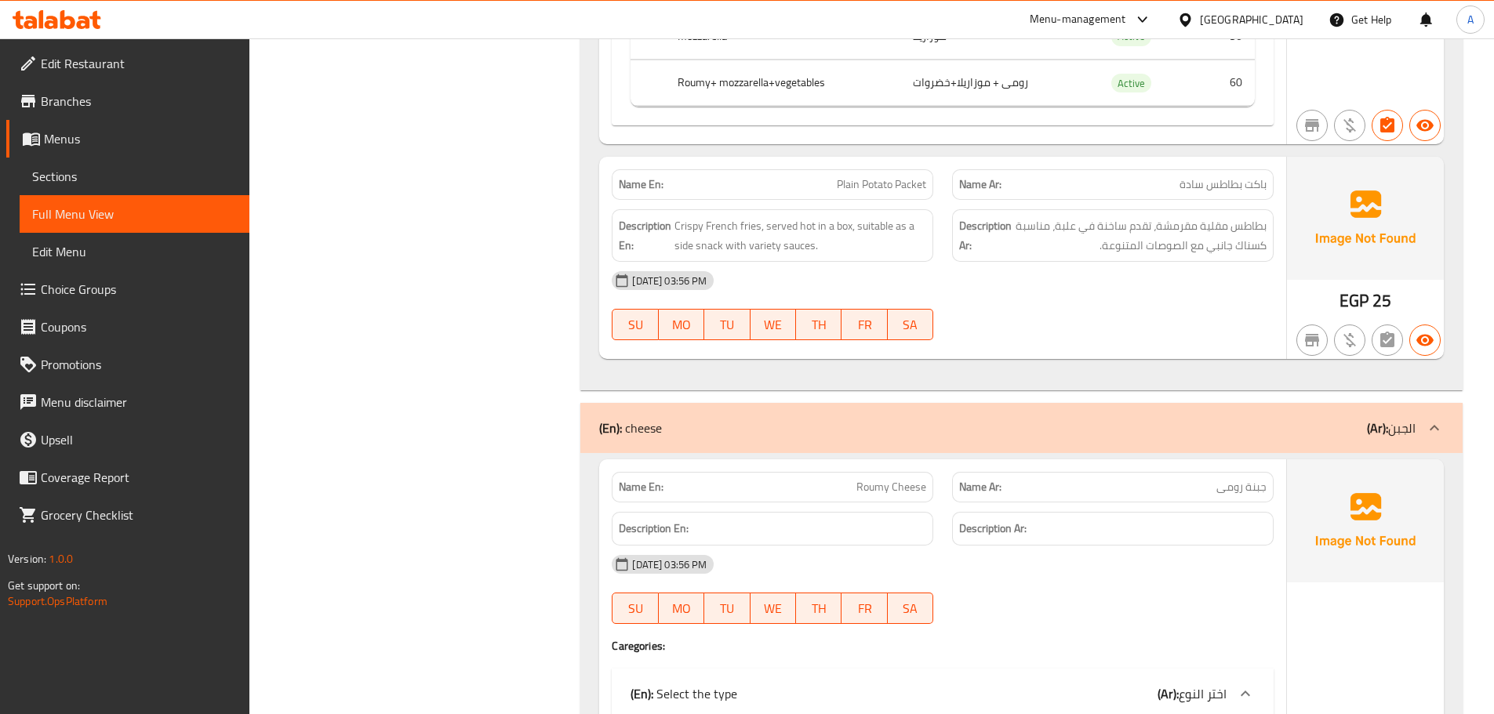
scroll to position [21570, 0]
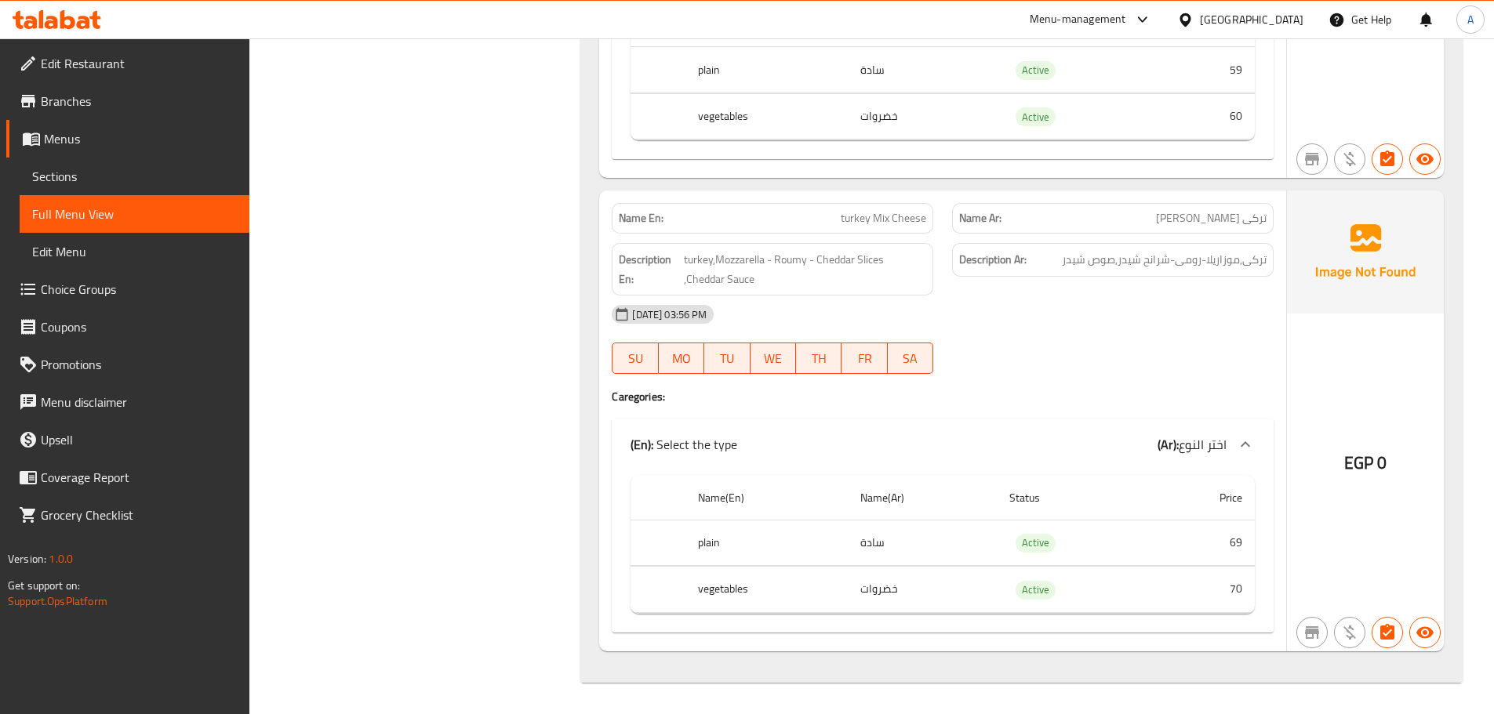
drag, startPoint x: 540, startPoint y: 241, endPoint x: 540, endPoint y: 629, distance: 388.2
